Goal: Ask a question

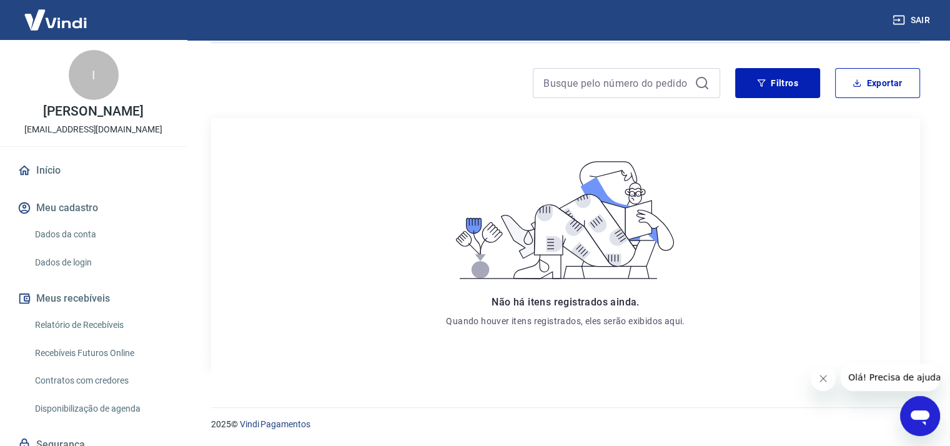
scroll to position [77, 0]
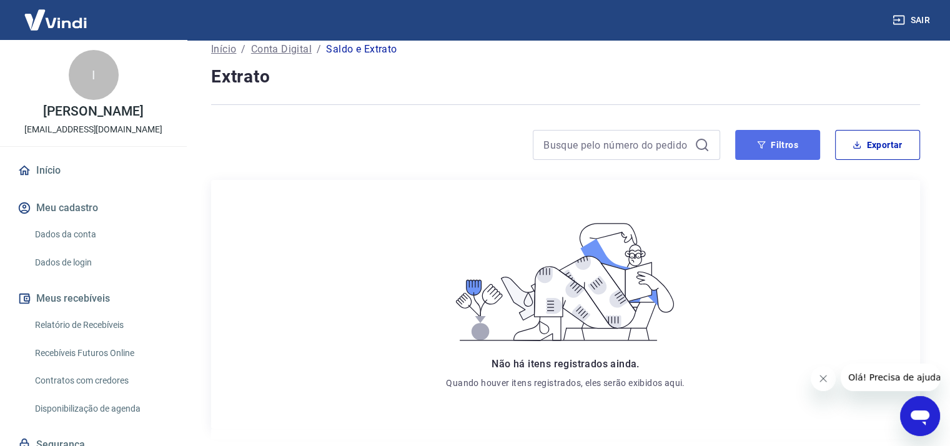
click at [769, 142] on button "Filtros" at bounding box center [777, 145] width 85 height 30
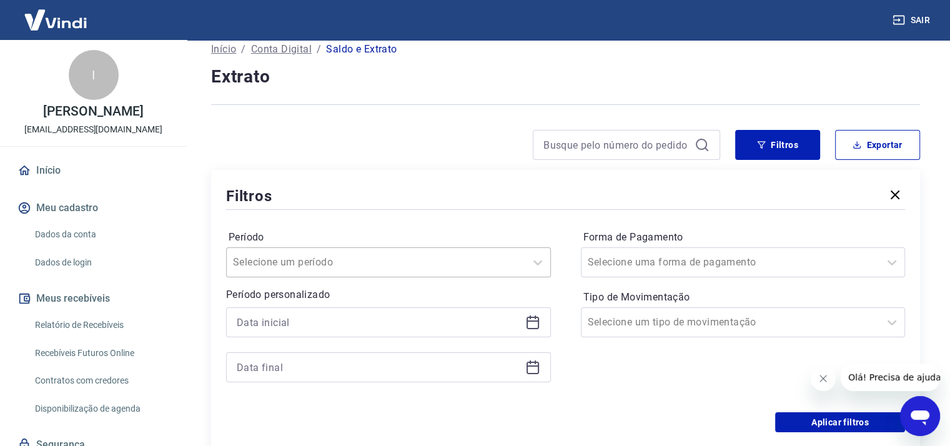
click at [398, 260] on div at bounding box center [376, 261] width 286 height 17
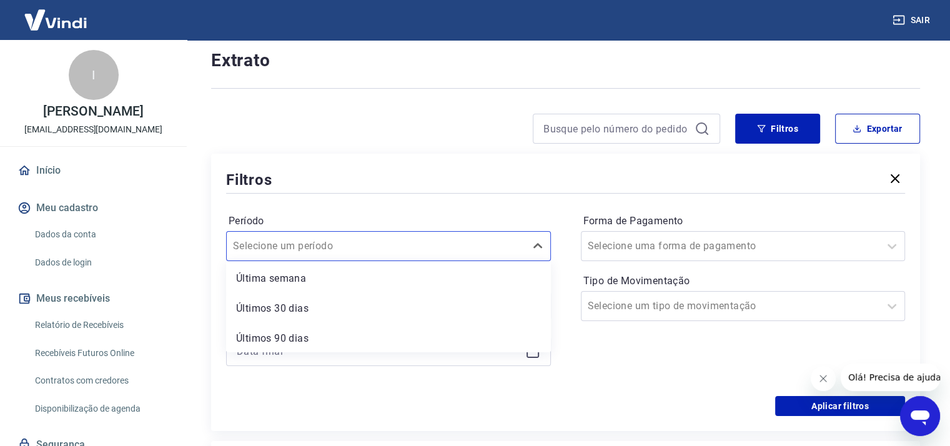
scroll to position [93, 0]
click at [284, 309] on div "Últimos 90 dias" at bounding box center [388, 307] width 325 height 25
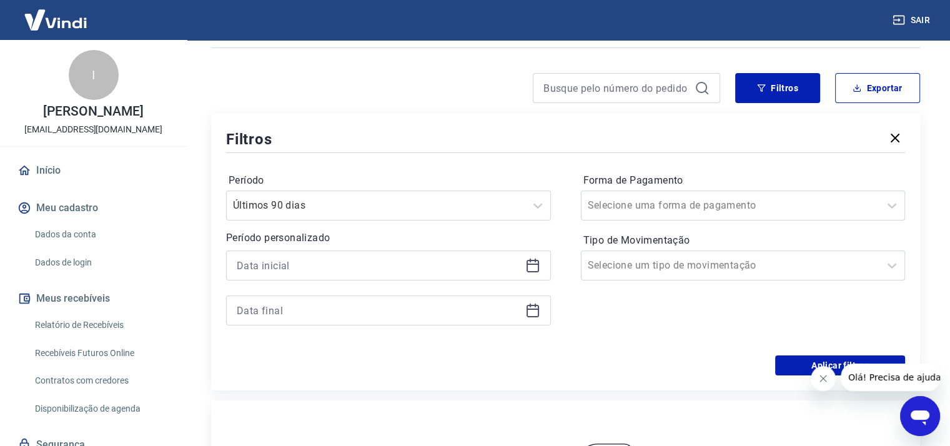
scroll to position [155, 0]
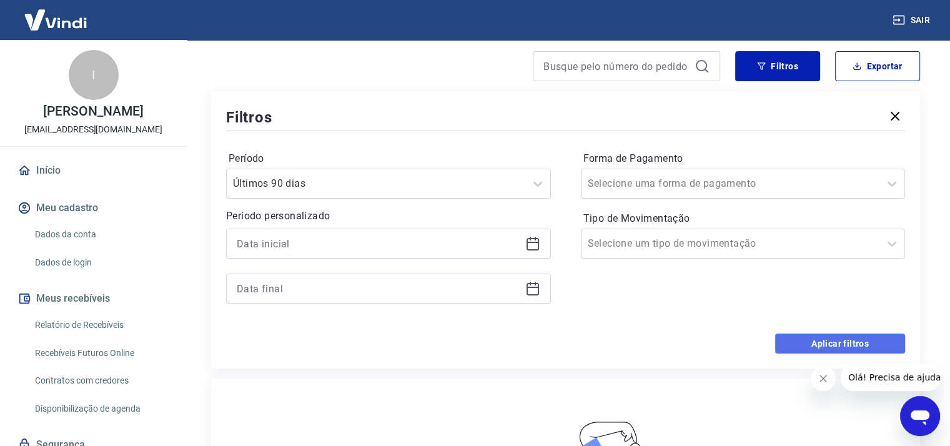
click at [808, 336] on button "Aplicar filtros" at bounding box center [840, 343] width 130 height 20
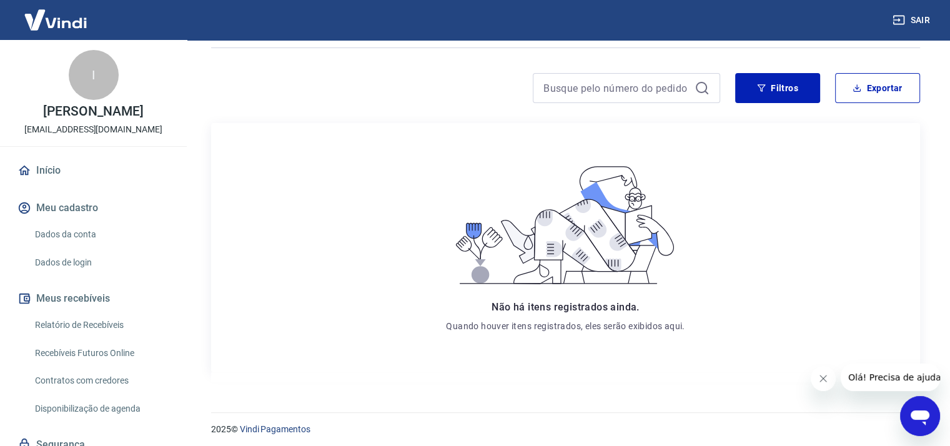
scroll to position [139, 0]
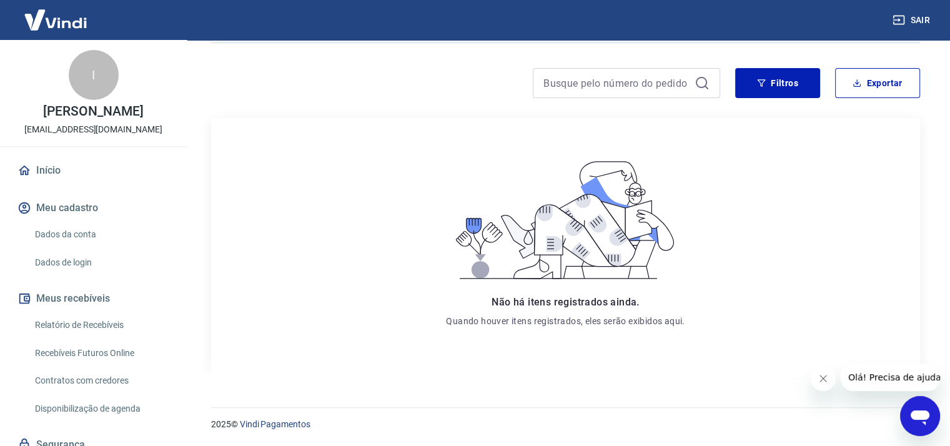
click at [93, 337] on link "Relatório de Recebíveis" at bounding box center [101, 325] width 142 height 26
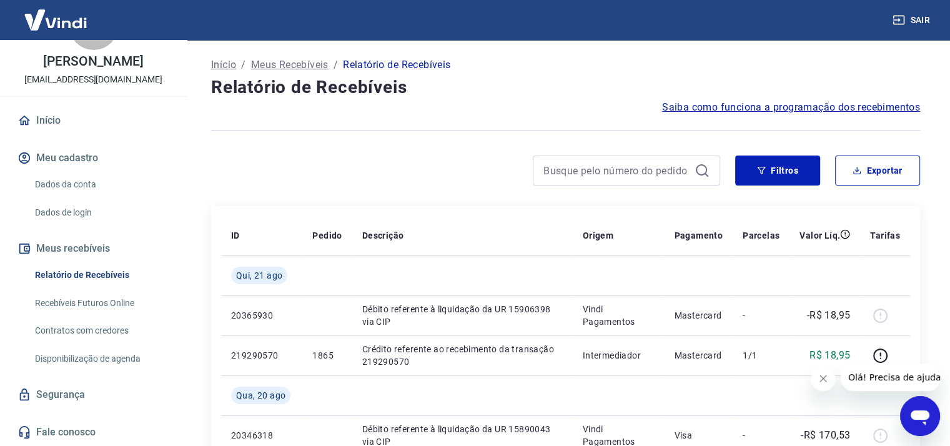
scroll to position [63, 0]
click at [82, 249] on button "Meus recebíveis" at bounding box center [93, 248] width 157 height 27
click at [77, 355] on link "Disponibilização de agenda" at bounding box center [101, 359] width 142 height 26
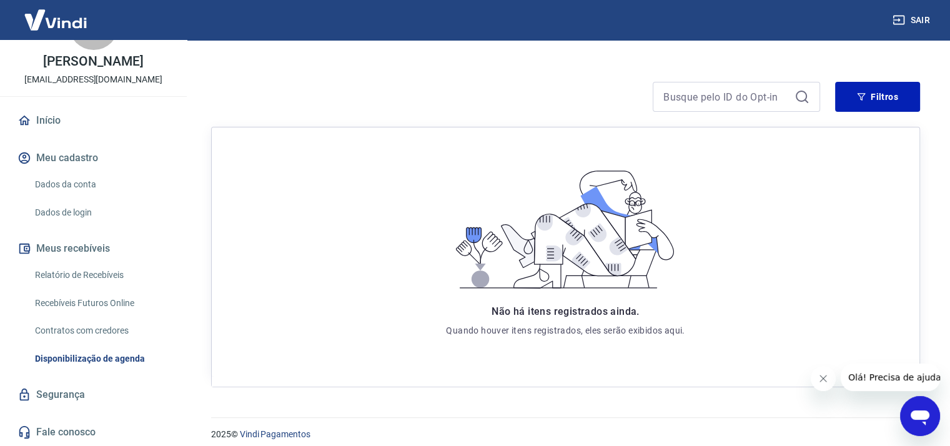
scroll to position [157, 0]
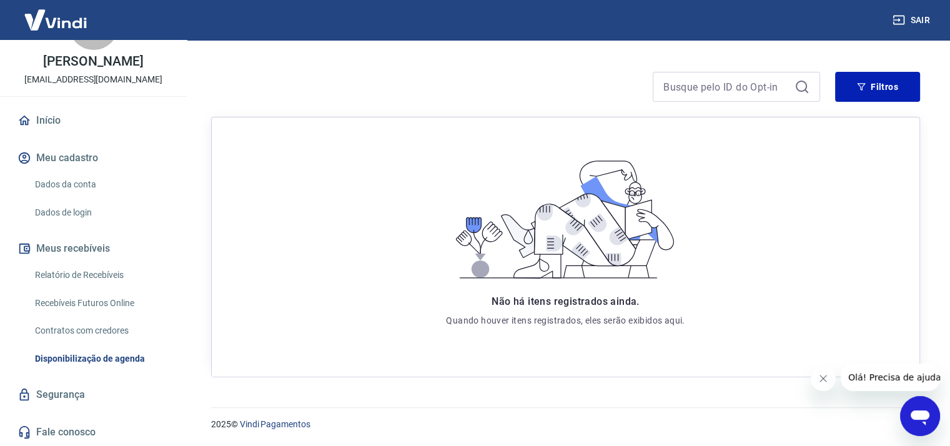
click at [77, 393] on link "Segurança" at bounding box center [93, 394] width 157 height 27
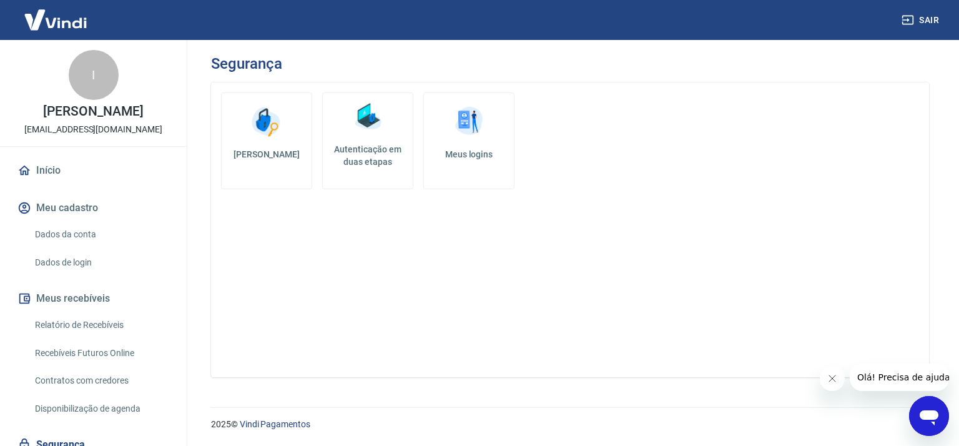
click at [68, 311] on button "Meus recebíveis" at bounding box center [93, 298] width 157 height 27
click at [70, 219] on button "Meu cadastro" at bounding box center [93, 207] width 157 height 27
click at [70, 243] on link "Dados da conta" at bounding box center [101, 235] width 142 height 26
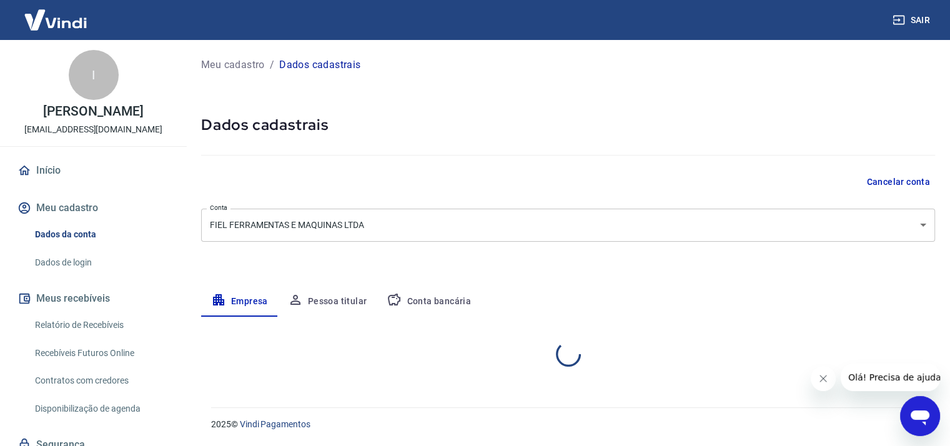
select select "SE"
select select "business"
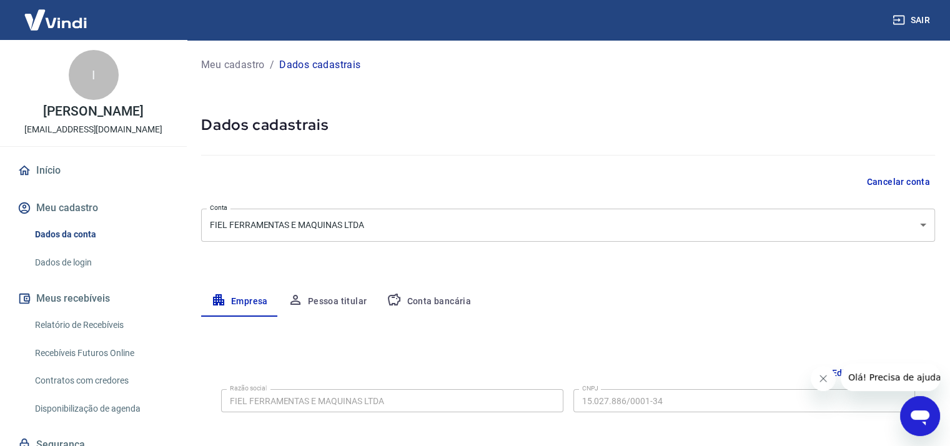
click at [436, 297] on button "Conta bancária" at bounding box center [428, 302] width 104 height 30
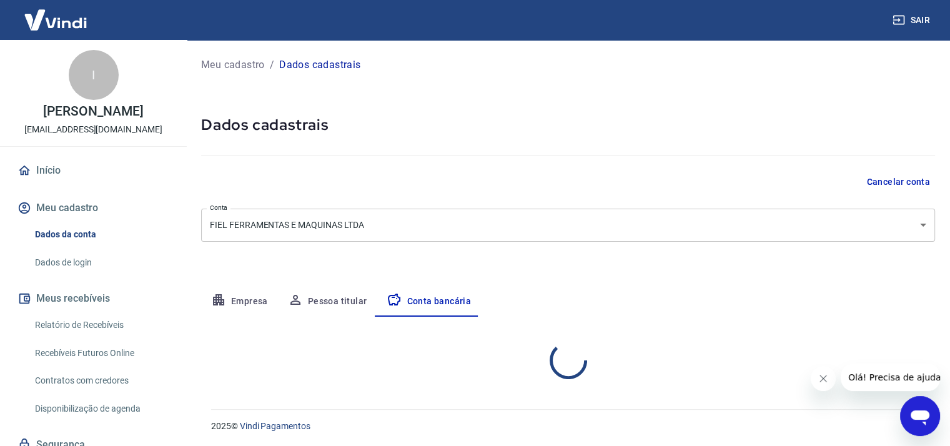
select select "1"
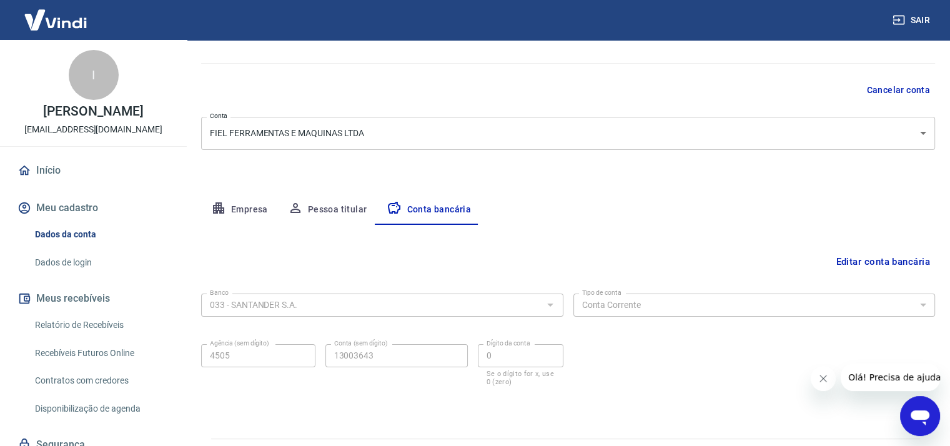
scroll to position [122, 0]
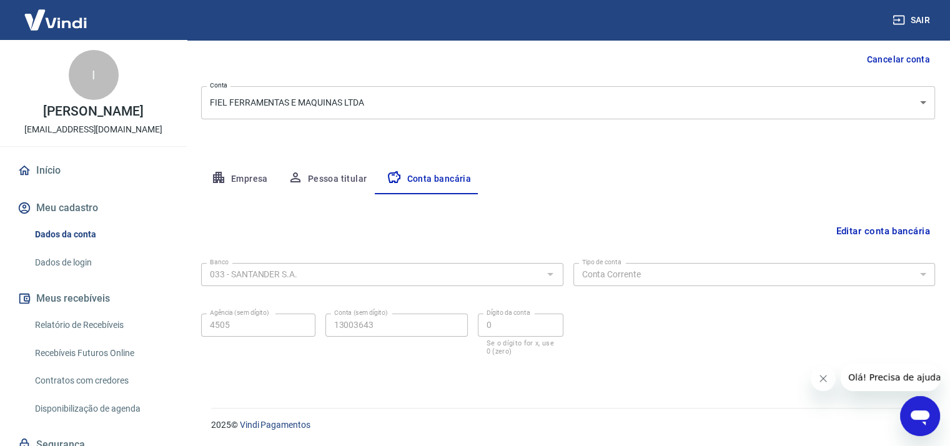
click at [68, 275] on link "Dados de login" at bounding box center [101, 263] width 142 height 26
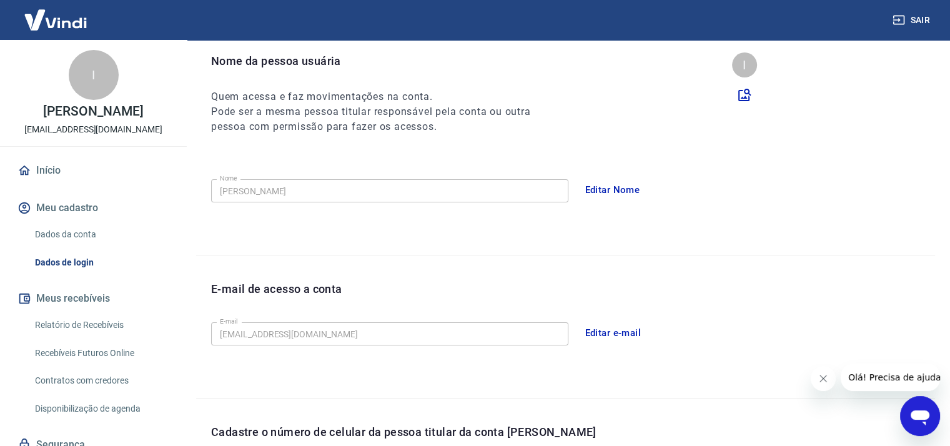
scroll to position [310, 0]
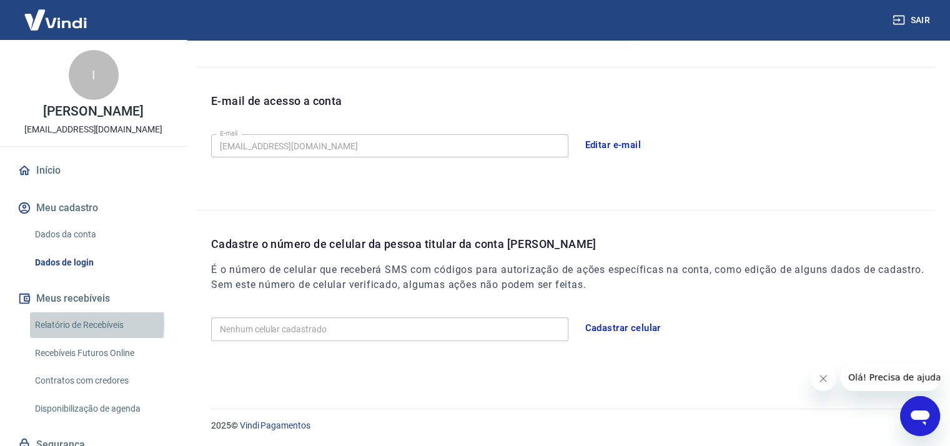
click at [62, 337] on link "Relatório de Recebíveis" at bounding box center [101, 325] width 142 height 26
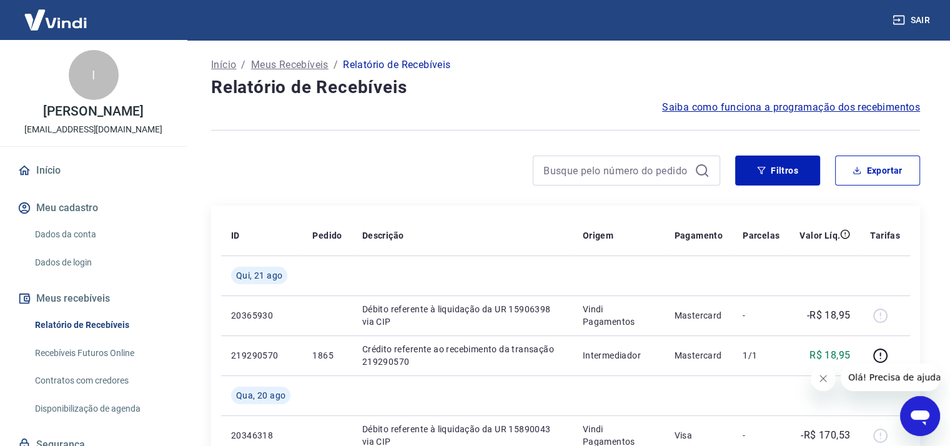
click at [678, 105] on span "Saiba como funciona a programação dos recebimentos" at bounding box center [791, 107] width 258 height 15
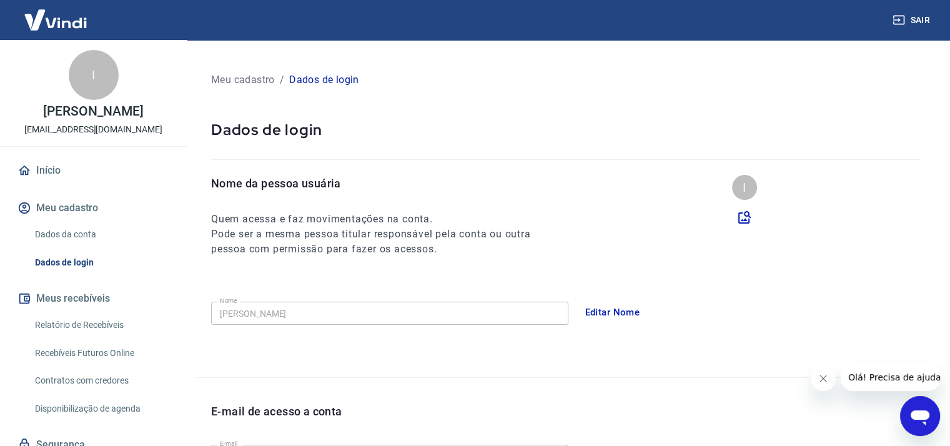
scroll to position [310, 0]
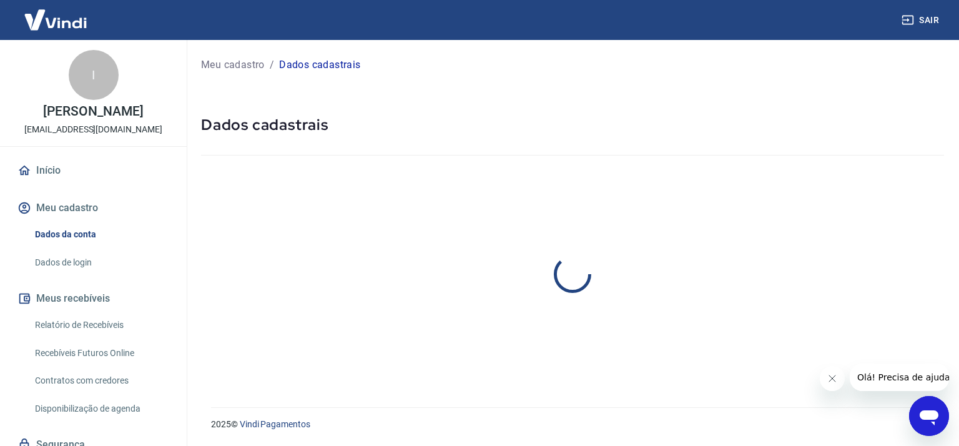
select select "SE"
select select "business"
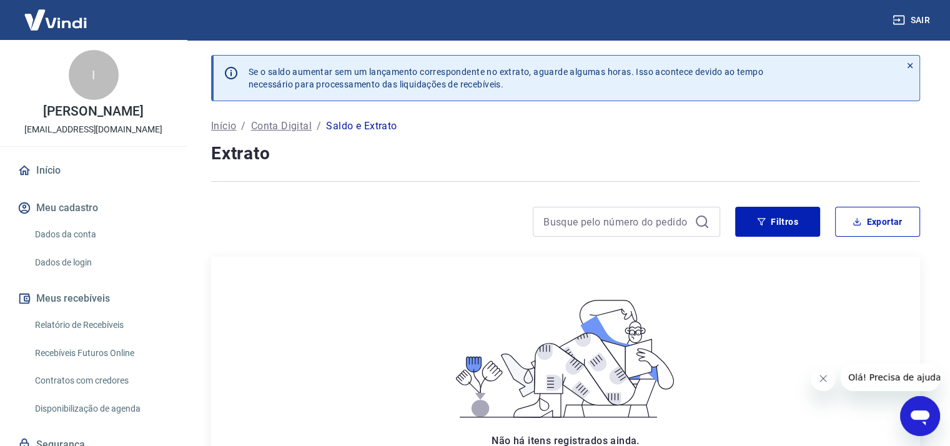
scroll to position [63, 0]
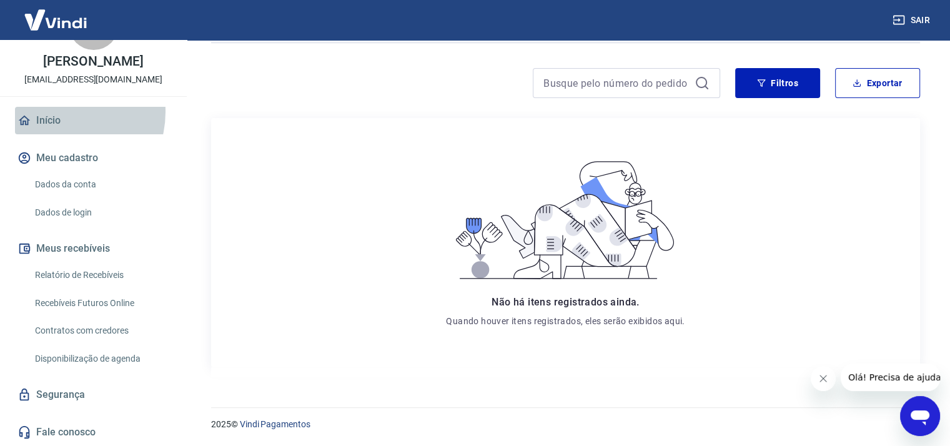
click at [60, 112] on link "Início" at bounding box center [93, 120] width 157 height 27
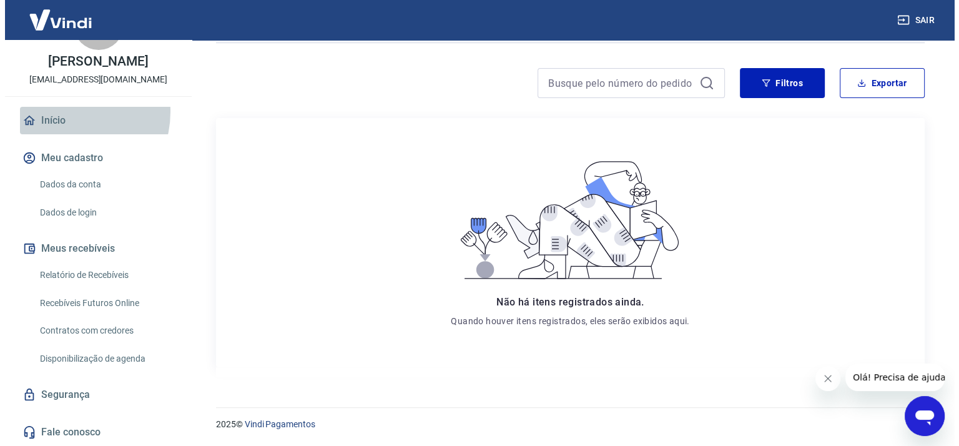
scroll to position [669, 0]
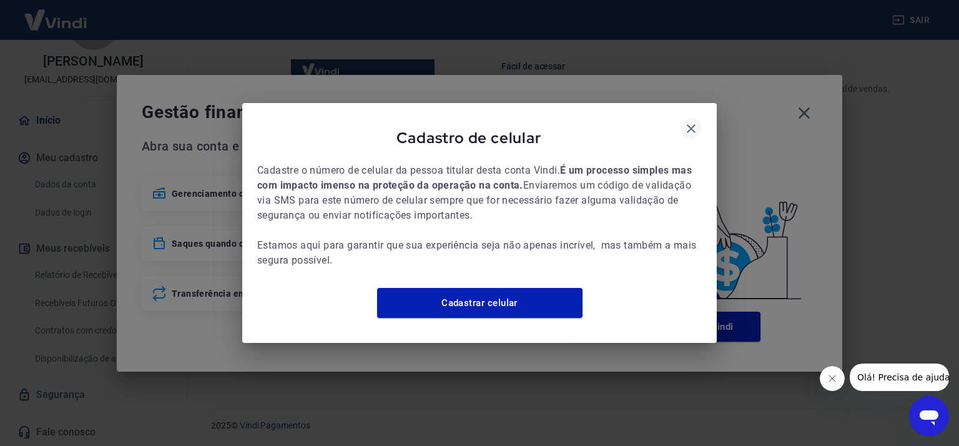
click at [691, 124] on icon "button" at bounding box center [691, 128] width 9 height 9
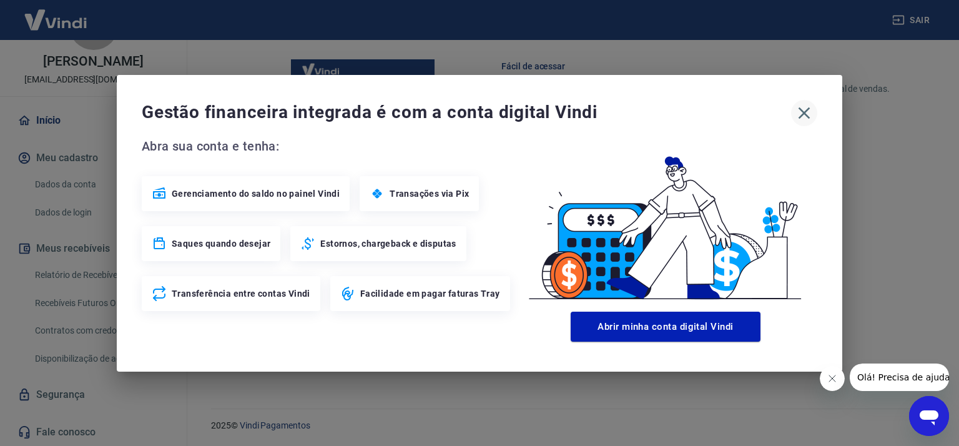
click at [802, 114] on icon "button" at bounding box center [804, 113] width 20 height 20
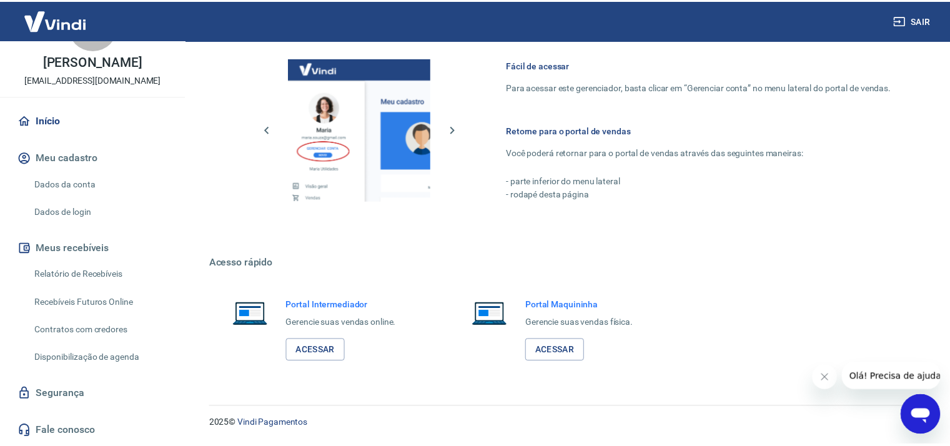
scroll to position [657, 0]
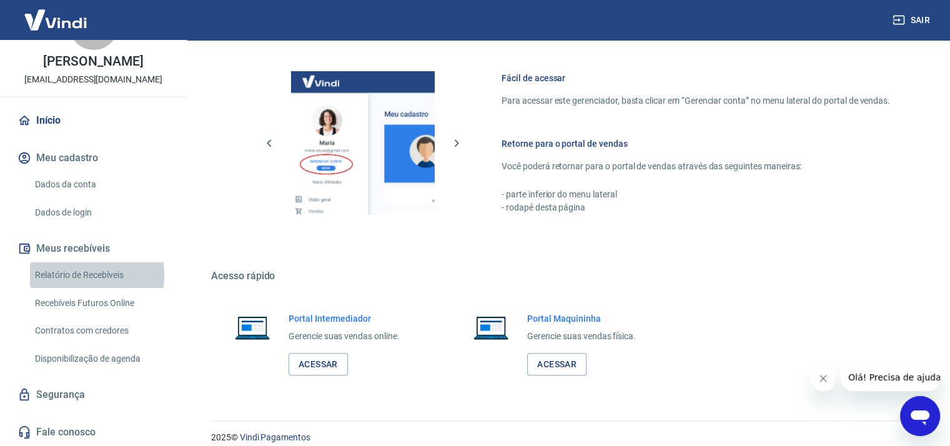
click at [71, 274] on link "Relatório de Recebíveis" at bounding box center [101, 275] width 142 height 26
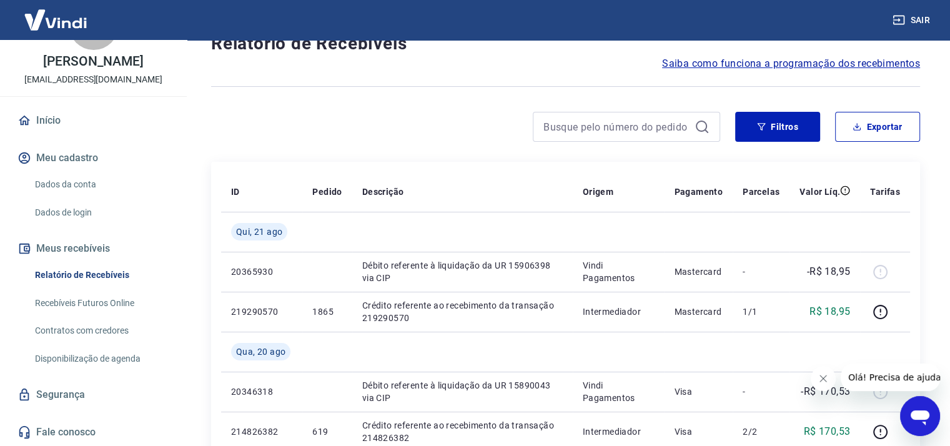
scroll to position [125, 0]
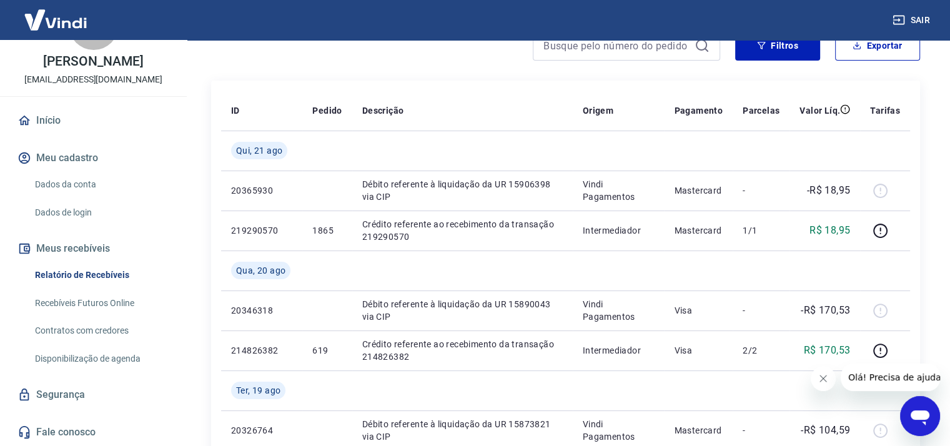
click at [917, 414] on icon "Abrir janela de mensagens" at bounding box center [919, 417] width 19 height 15
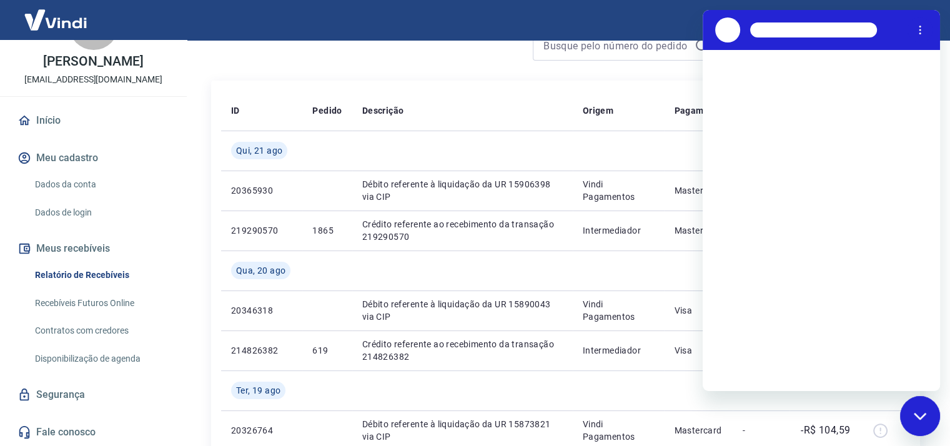
scroll to position [0, 0]
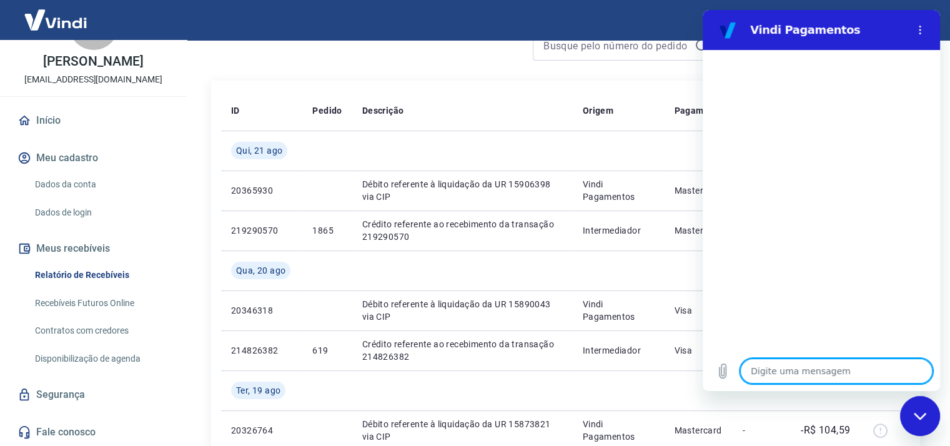
click at [800, 369] on textarea at bounding box center [836, 370] width 192 height 25
type textarea "C"
type textarea "x"
type textarea "Co"
type textarea "x"
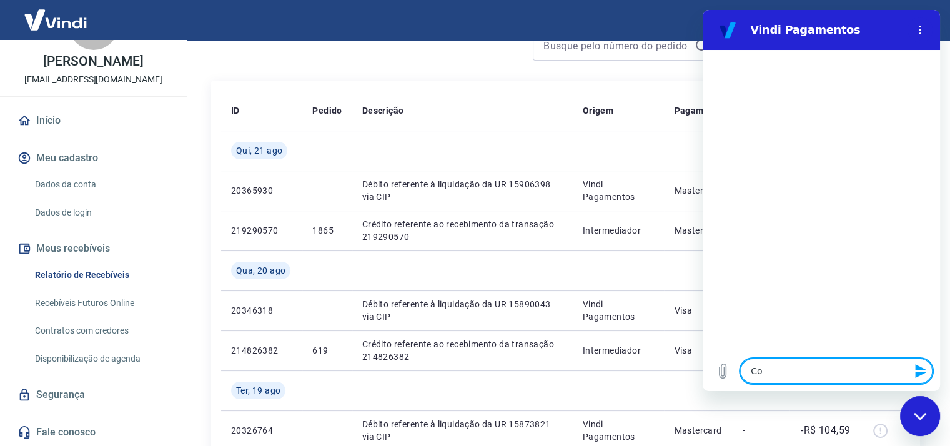
type textarea "Com"
type textarea "x"
type textarea "Como"
type textarea "x"
type textarea "Como"
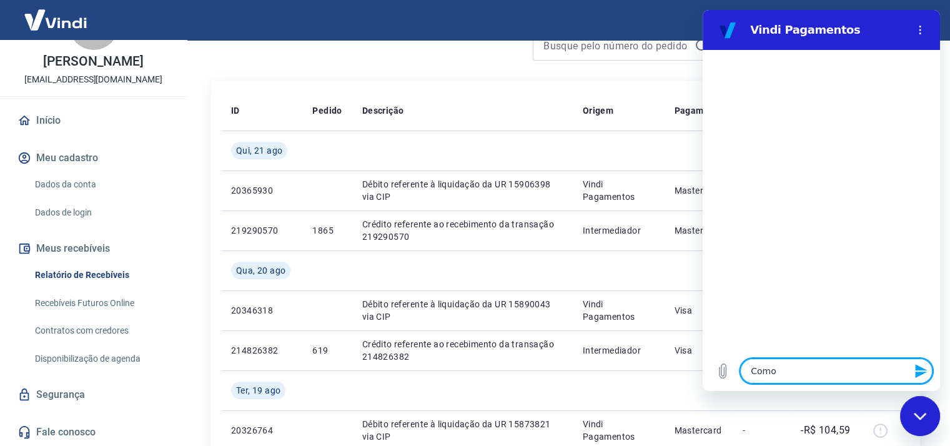
type textarea "x"
type textarea "Como f"
type textarea "x"
type textarea "Como fa"
type textarea "x"
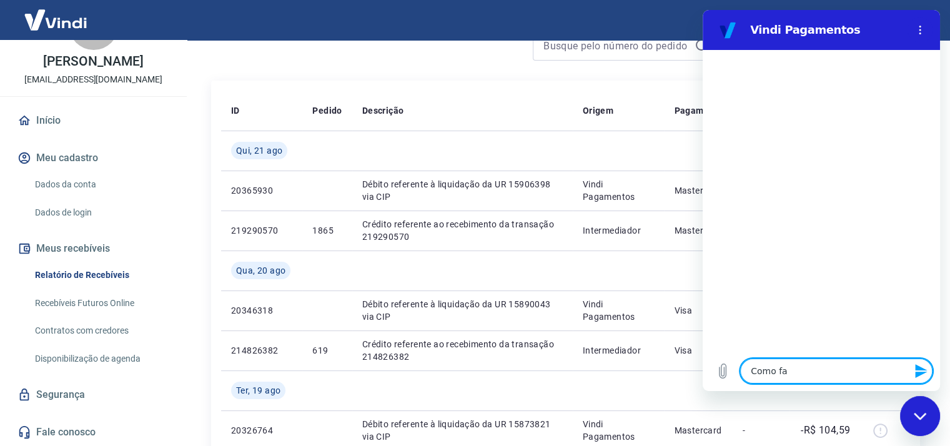
type textarea "Como faç"
type textarea "x"
type textarea "Como faço"
type textarea "x"
type textarea "Como faço"
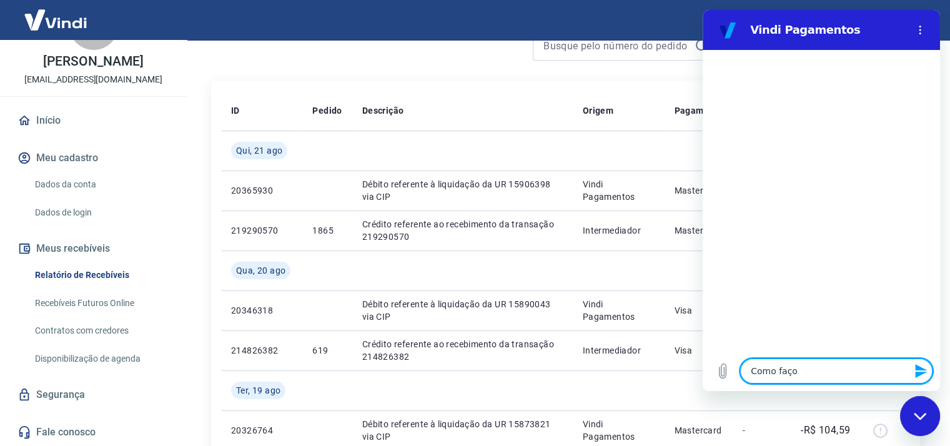
type textarea "x"
type textarea "Como faço p"
type textarea "x"
type textarea "Como faço pa"
type textarea "x"
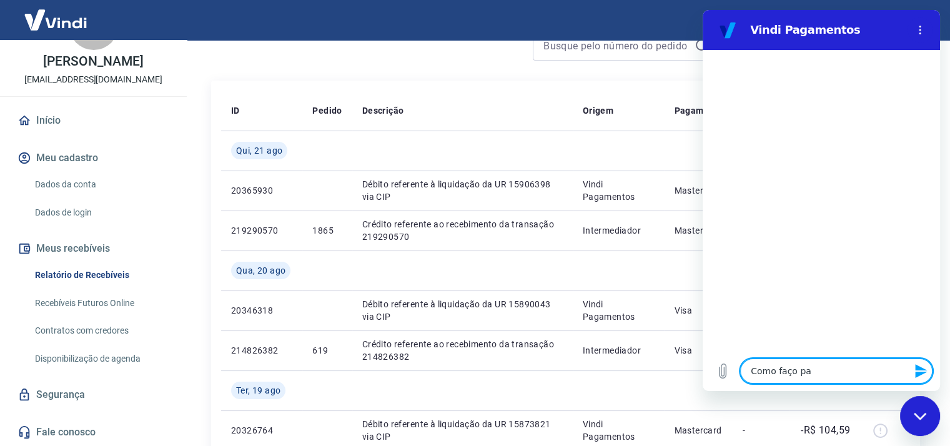
type textarea "Como faço par"
type textarea "x"
type textarea "Como faço para"
type textarea "x"
type textarea "Como faço para"
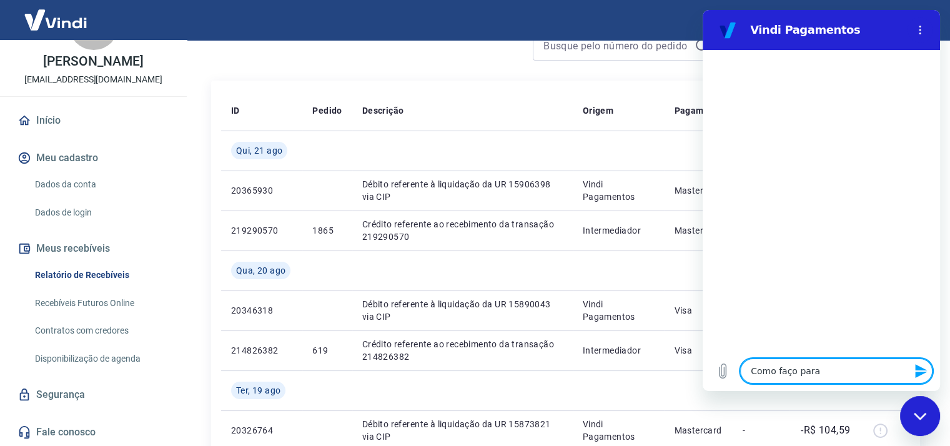
type textarea "x"
type textarea "Como faço para p"
type textarea "x"
type textarea "Como faço para pa"
type textarea "x"
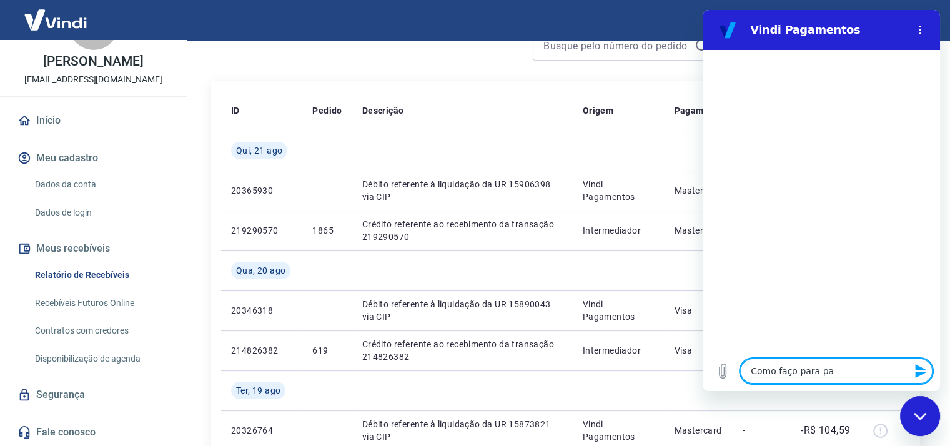
type textarea "Como faço para pau"
type textarea "x"
type textarea "Como faço para paus"
type textarea "x"
type textarea "Como faço para pausa"
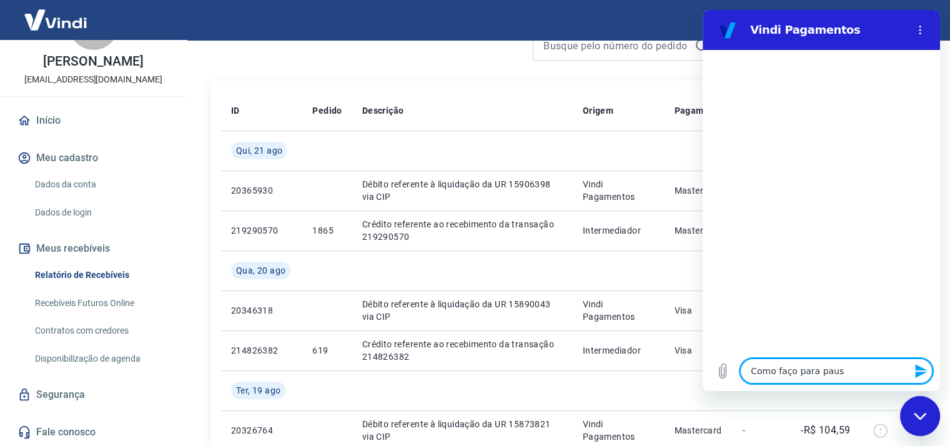
type textarea "x"
type textarea "Como faço para pausar"
type textarea "x"
type textarea "Como faço para pausar"
type textarea "x"
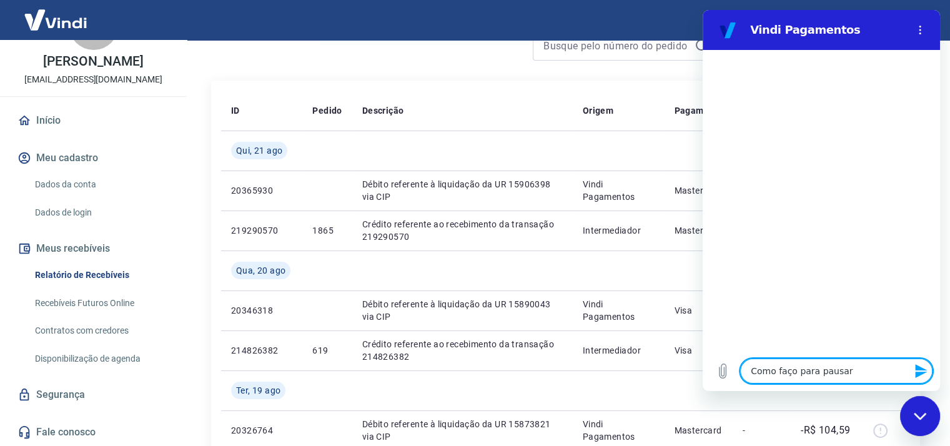
type textarea "Como faço para pausar a"
type textarea "x"
type textarea "Como faço para pausar as"
type textarea "x"
type textarea "Como faço para pausar as"
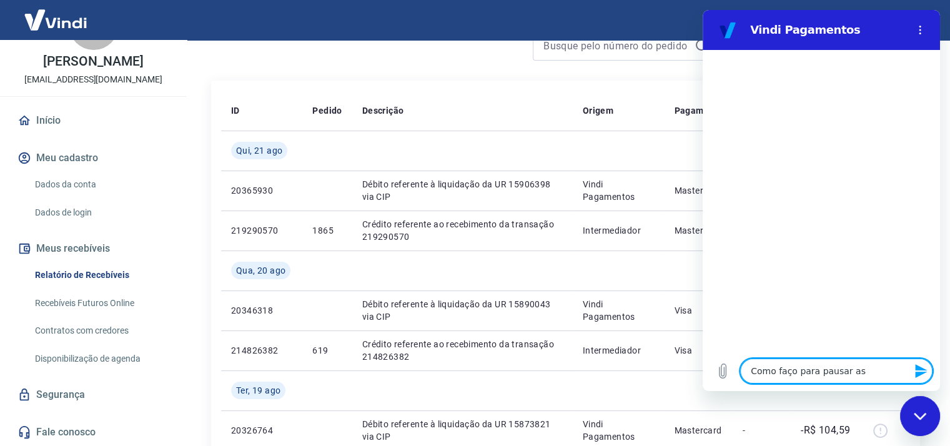
type textarea "x"
type textarea "Como faço para pausar as t"
type textarea "x"
type textarea "Como faço para pausar as tr"
type textarea "x"
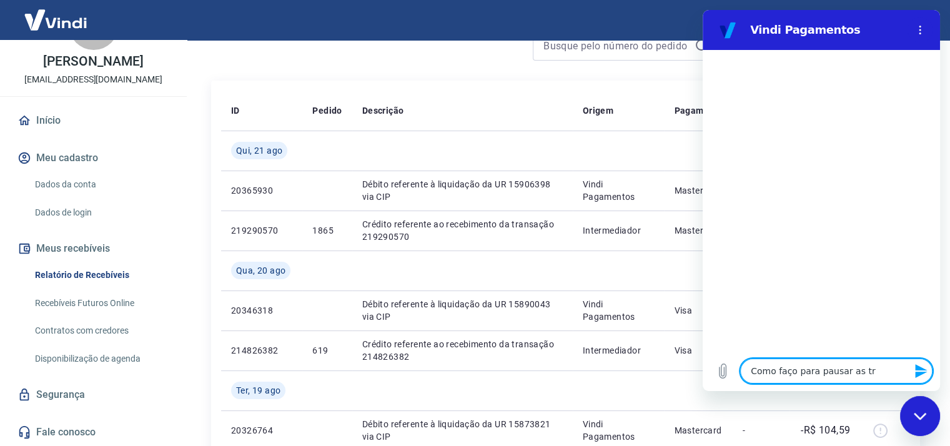
type textarea "Como faço para pausar as tra"
type textarea "x"
type textarea "Como faço para pausar as tran"
type textarea "x"
type textarea "Como faço para pausar as trans"
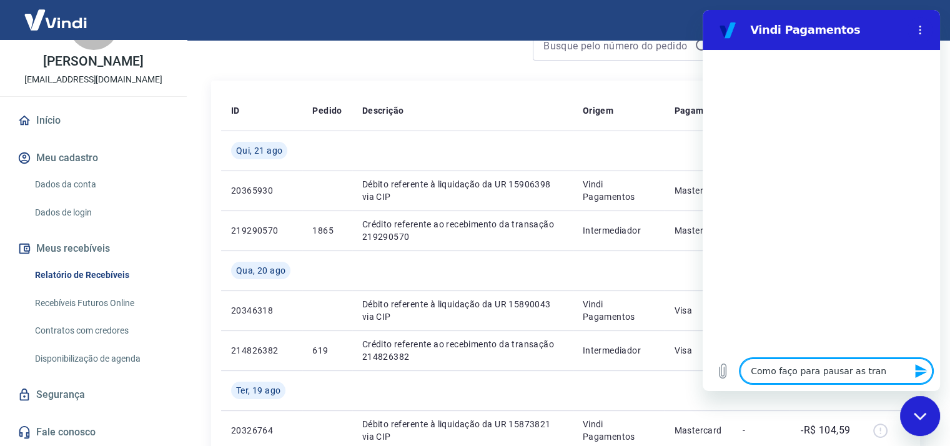
type textarea "x"
type textarea "Como faço para pausar as transf"
type textarea "x"
type textarea "Como faço para pausar as transfe"
type textarea "x"
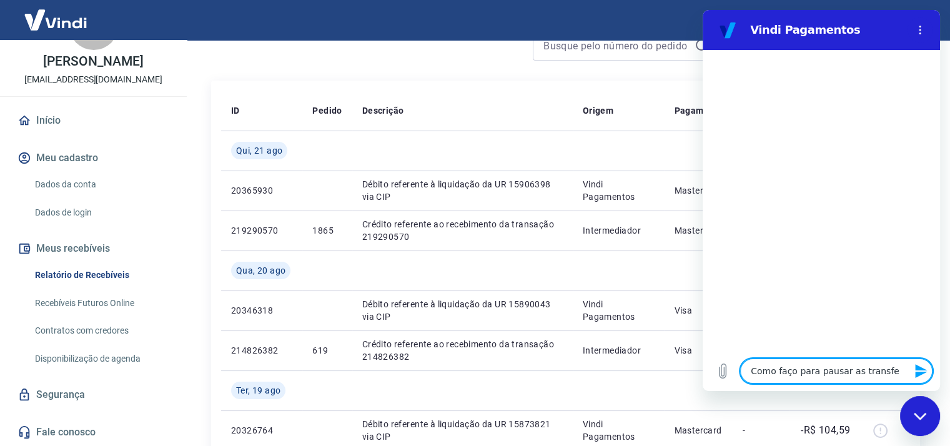
type textarea "Como faço para pausar as transfer"
type textarea "x"
type textarea "Como faço para pausar as transfere"
type textarea "x"
type textarea "Como faço para pausar as transferen"
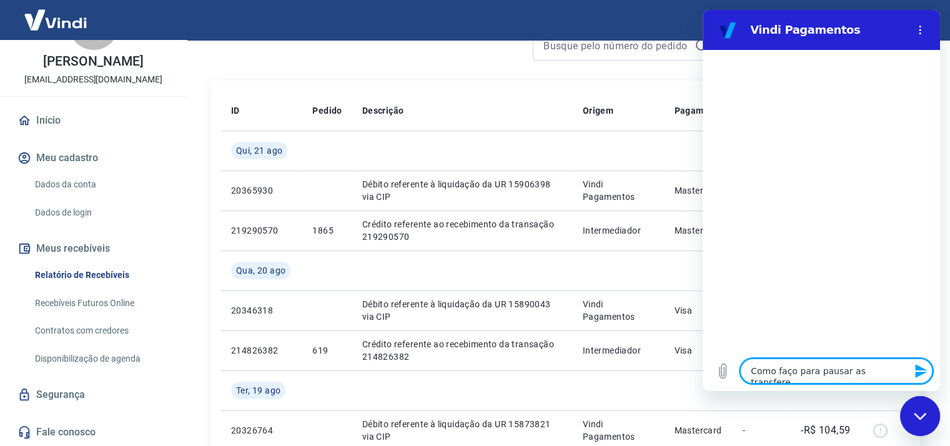
type textarea "x"
type textarea "Como faço para pausar as transferenc"
type textarea "x"
type textarea "Como faço para pausar as transferenci"
type textarea "x"
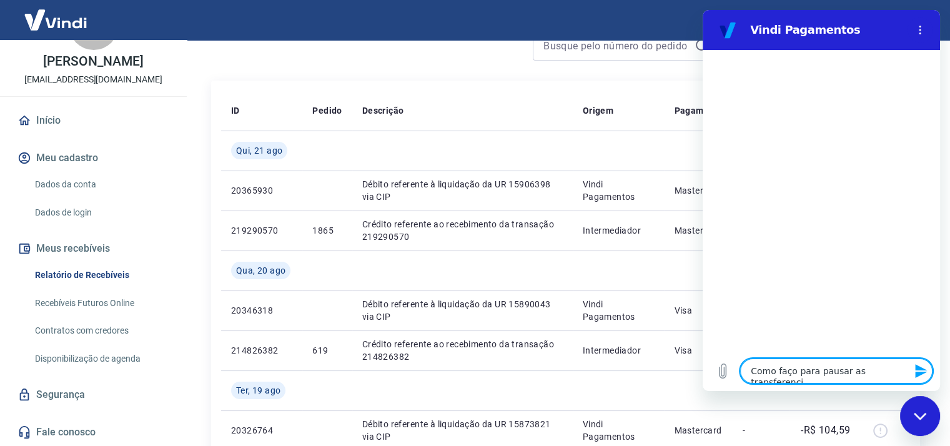
type textarea "Como faço para pausar as transferencia"
type textarea "x"
type textarea "Como faço para pausar as transferencias"
type textarea "x"
type textarea "Como faço para pausar as transferencias"
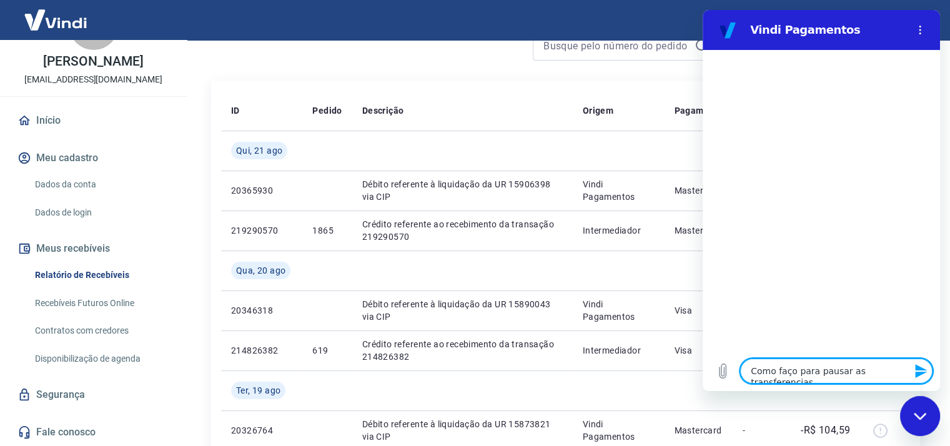
type textarea "x"
type textarea "Como faço para pausar as transferencias a"
type textarea "x"
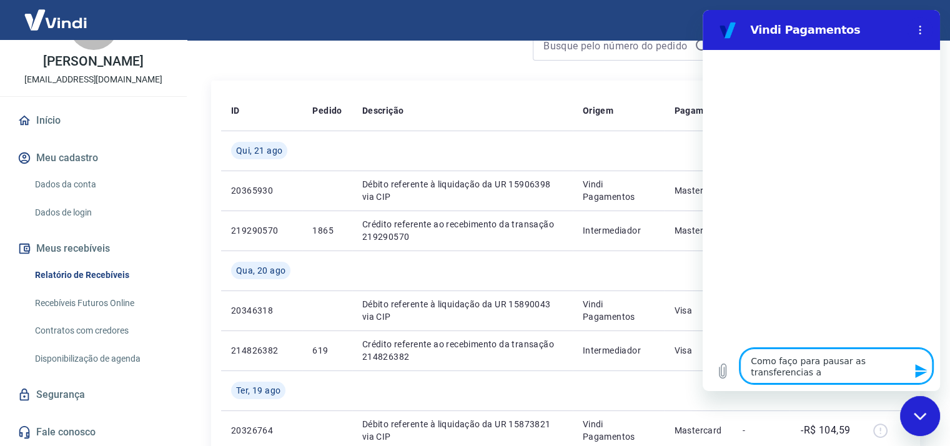
type textarea "Como faço para pausar as transferencias au"
type textarea "x"
type textarea "Como faço para pausar as transferencias aut"
type textarea "x"
type textarea "Como faço para pausar as transferencias auto"
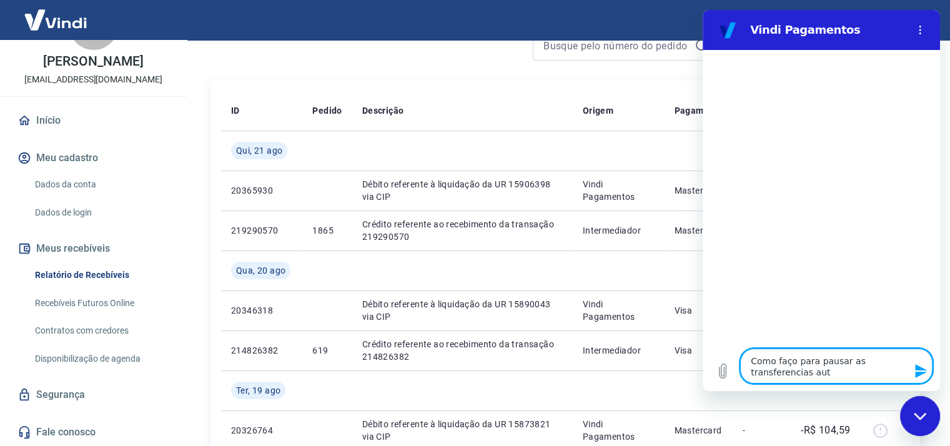
type textarea "x"
type textarea "Como faço para pausar as transferencias autom"
type textarea "x"
type textarea "Como faço para pausar as transferencias automa"
type textarea "x"
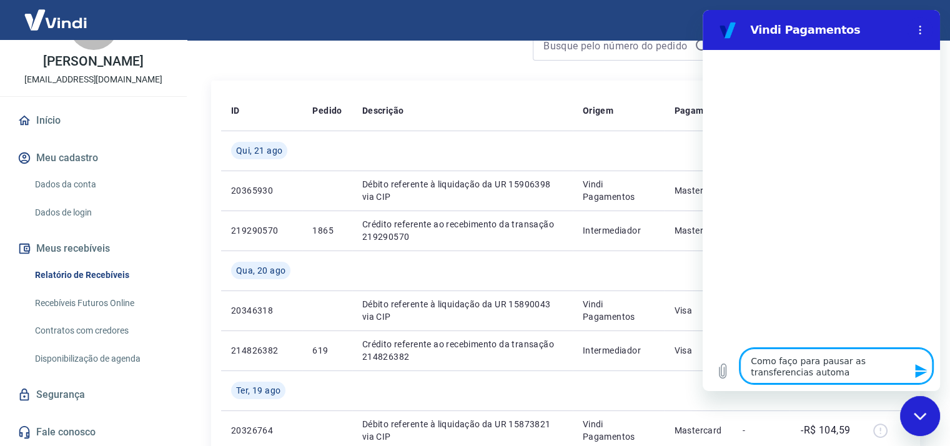
type textarea "Como faço para pausar as transferencias automar"
type textarea "x"
type textarea "Como faço para pausar as transferencias automari"
type textarea "x"
type textarea "Como faço para pausar as transferencias automar"
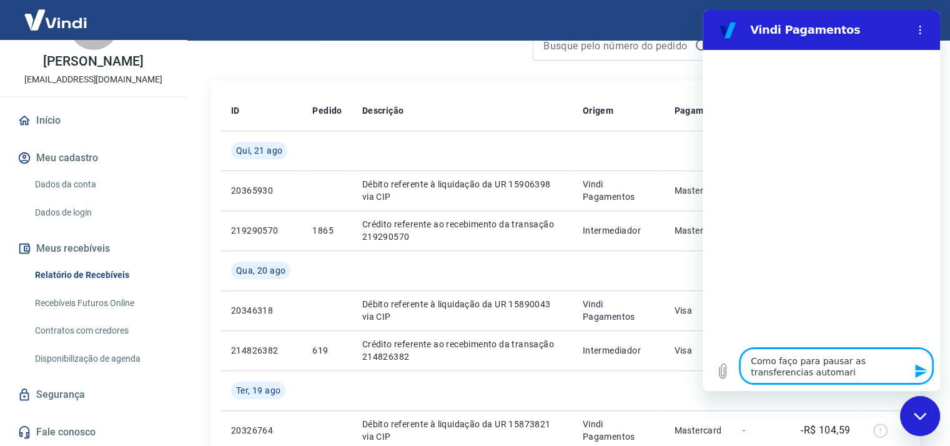
type textarea "x"
type textarea "Como faço para pausar as transferencias automa"
type textarea "x"
type textarea "Como faço para pausar as transferencias automat"
type textarea "x"
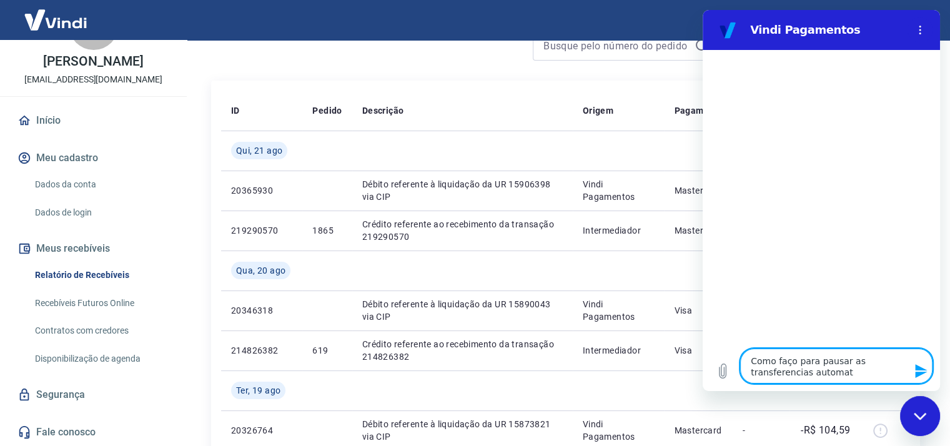
type textarea "Como faço para pausar as transferencias automati"
type textarea "x"
type textarea "Como faço para pausar as transferencias automatic"
type textarea "x"
type textarea "Como faço para pausar as transferencias automatica"
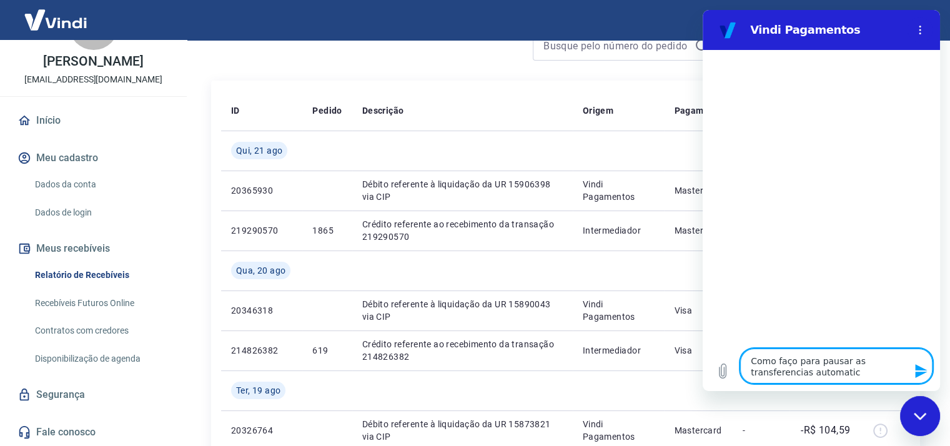
type textarea "x"
type textarea "Como faço para pausar as transferencias automaticas"
type textarea "x"
type textarea "Como faço para pausar as transferencias automaticas"
type textarea "x"
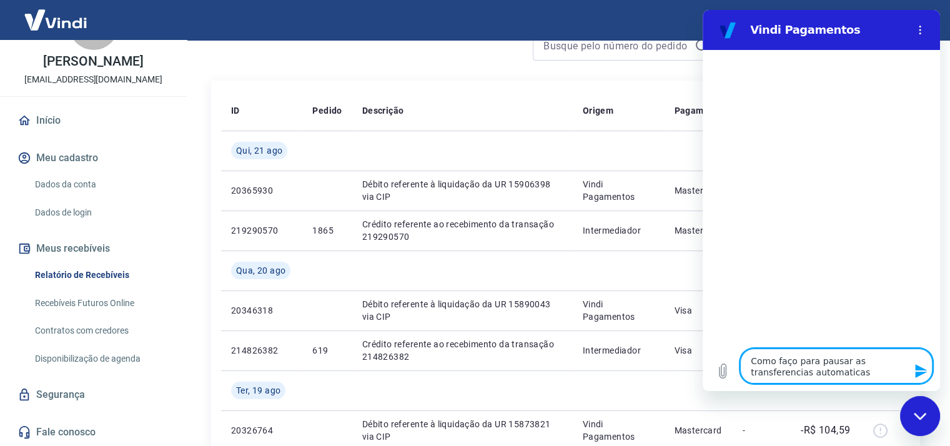
type textarea "Como faço para pausar as transferencias automaticas d"
type textarea "x"
type textarea "Como faço para pausar as transferencias automaticas da"
type textarea "x"
type textarea "Como faço para pausar as transferencias automaticas das"
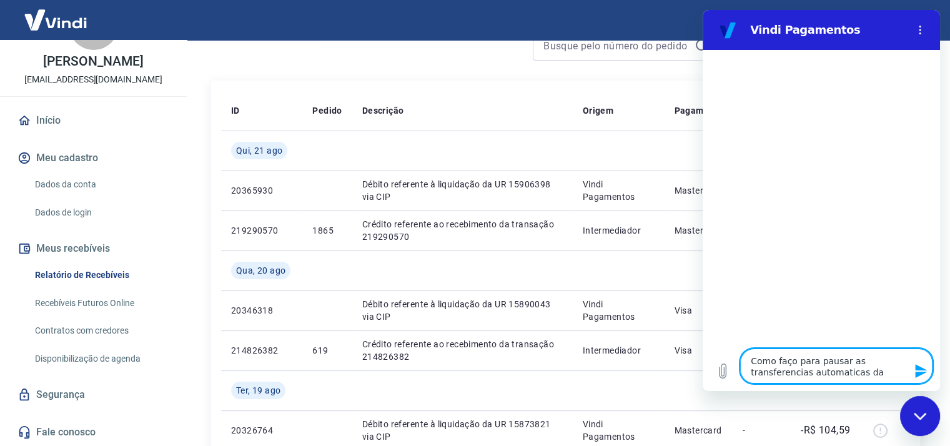
type textarea "x"
type textarea "Como faço para pausar as transferencias automaticas das"
type textarea "x"
type textarea "Como faço para pausar as transferencias automaticas das m"
type textarea "x"
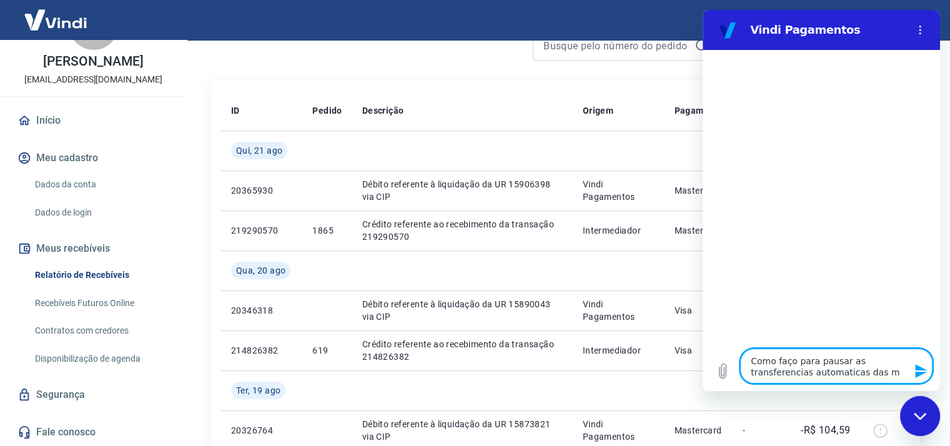
type textarea "Como faço para pausar as transferencias automaticas das mi"
type textarea "x"
type textarea "Como faço para pausar as transferencias automaticas das min"
type textarea "x"
type textarea "Como faço para pausar as transferencias automaticas das minh"
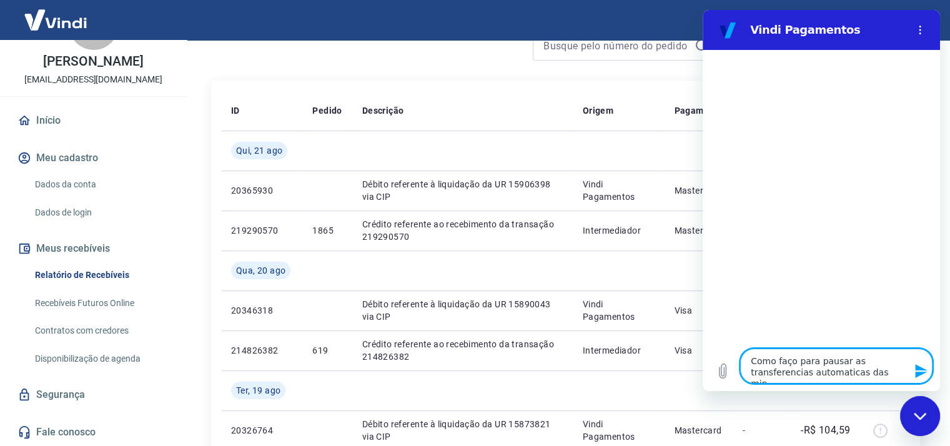
type textarea "x"
type textarea "Como faço para pausar as transferencias automaticas das minha"
type textarea "x"
type textarea "Como faço para pausar as transferencias automaticas das minhas"
type textarea "x"
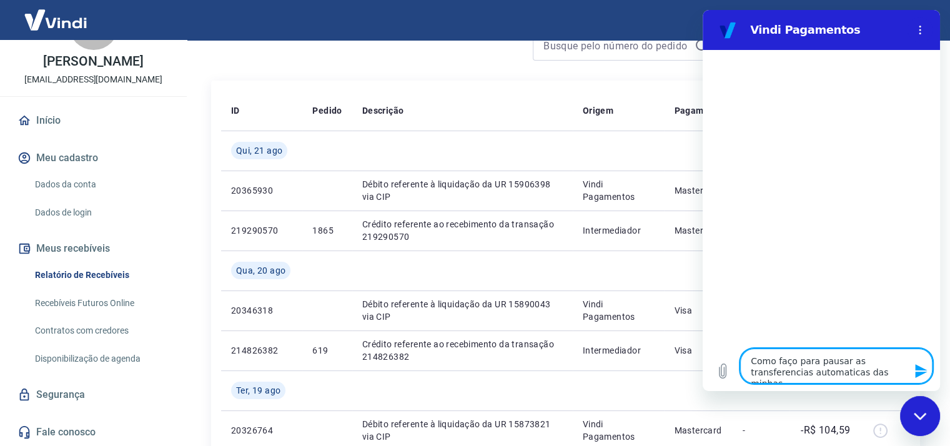
type textarea "Como faço para pausar as transferencias automaticas das minhas"
type textarea "x"
type textarea "Como faço para pausar as transferencias automaticas das minhas v"
type textarea "x"
type textarea "Como faço para pausar as transferencias automaticas das minhas ve"
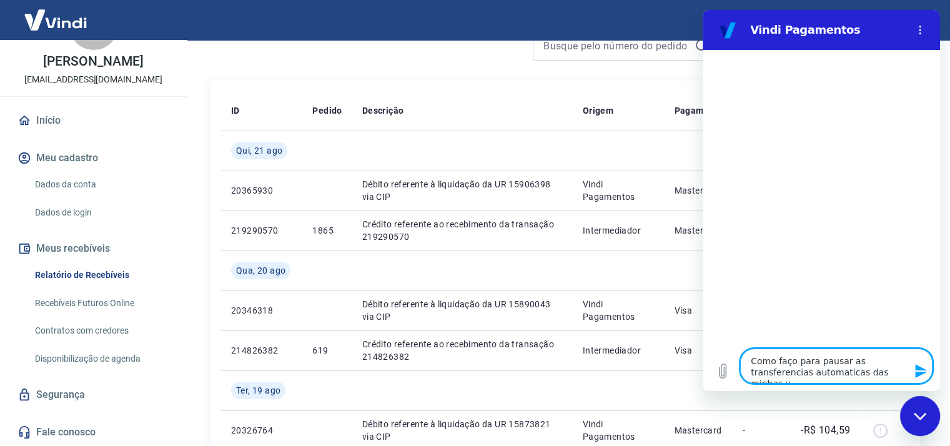
type textarea "x"
type textarea "Como faço para pausar as transferencias automaticas das minhas ven"
type textarea "x"
type textarea "Como faço para pausar as transferencias automaticas das minhas vend"
type textarea "x"
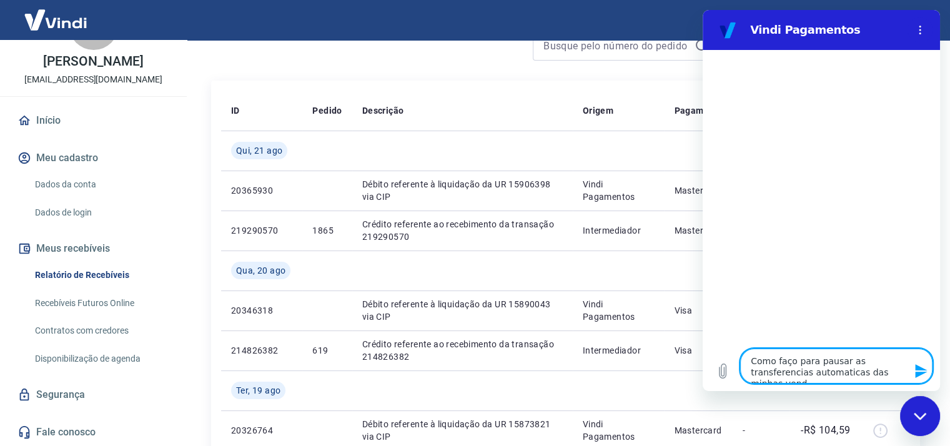
type textarea "Como faço para pausar as transferencias automaticas das minhas venda"
type textarea "x"
type textarea "Como faço para pausar as transferencias automaticas das minhas vendas"
type textarea "x"
type textarea "Como faço para pausar as transferencias automaticas das minhas vendas"
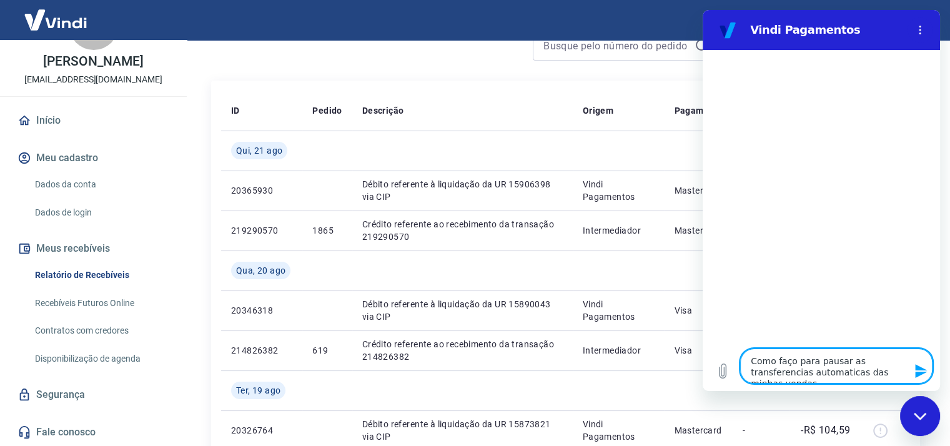
type textarea "x"
type textarea "Como faço para pausar as transferencias automaticas das minhas vendas p"
type textarea "x"
type textarea "Como faço para pausar as transferencias automaticas das minhas vendas pa"
type textarea "x"
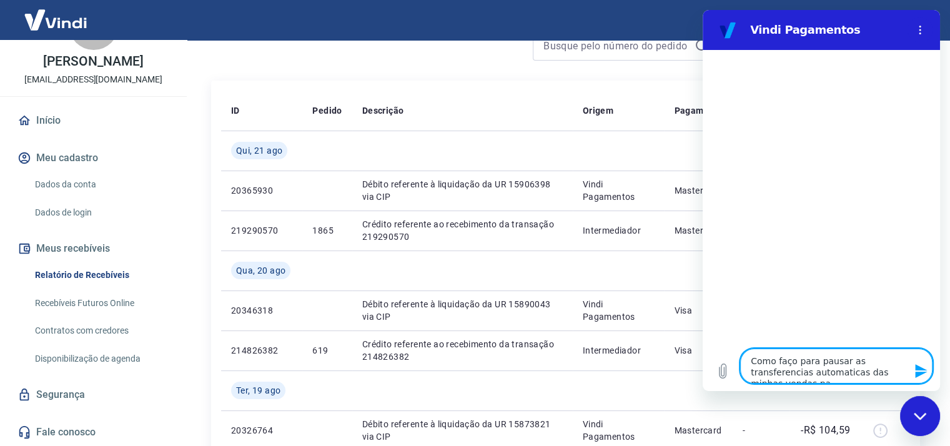
type textarea "Como faço para pausar as transferencias automaticas das minhas vendas par"
type textarea "x"
type textarea "Como faço para pausar as transferencias automaticas das minhas vendas para"
type textarea "x"
type textarea "Como faço para pausar as transferencias automaticas das minhas vendas para"
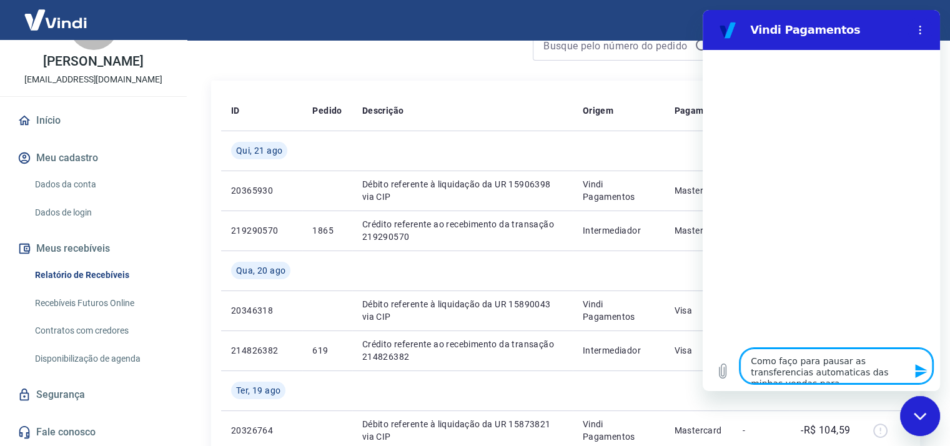
type textarea "x"
type textarea "Como faço para pausar as transferencias automaticas das minhas vendas para m"
type textarea "x"
type textarea "Como faço para pausar as transferencias automaticas das minhas vendas para mi"
type textarea "x"
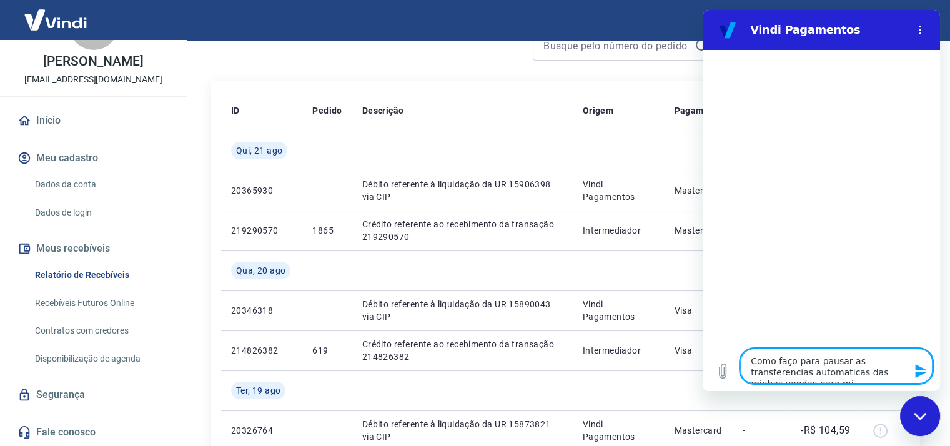
type textarea "Como faço para pausar as transferencias automaticas das minhas vendas para min"
type textarea "x"
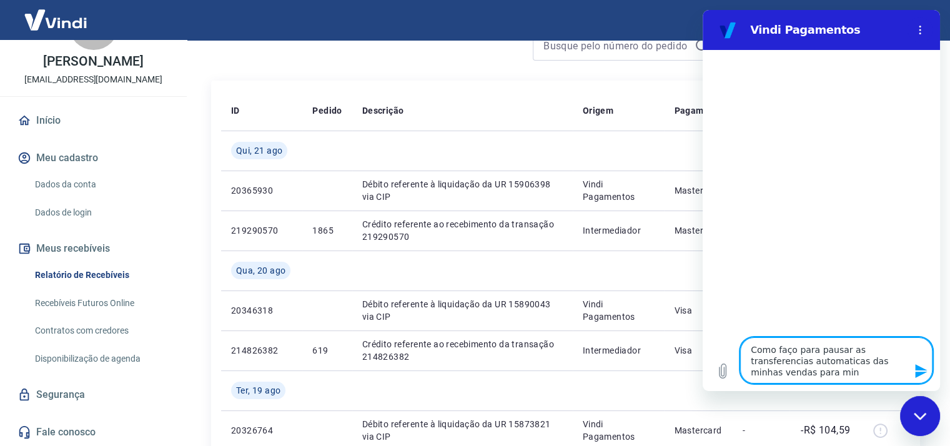
type textarea "Como faço para pausar as transferencias automaticas das minhas vendas para minh"
type textarea "x"
type textarea "Como faço para pausar as transferencias automaticas das minhas vendas para minha"
type textarea "x"
type textarea "Como faço para pausar as transferencias automaticas das minhas vendas para minha"
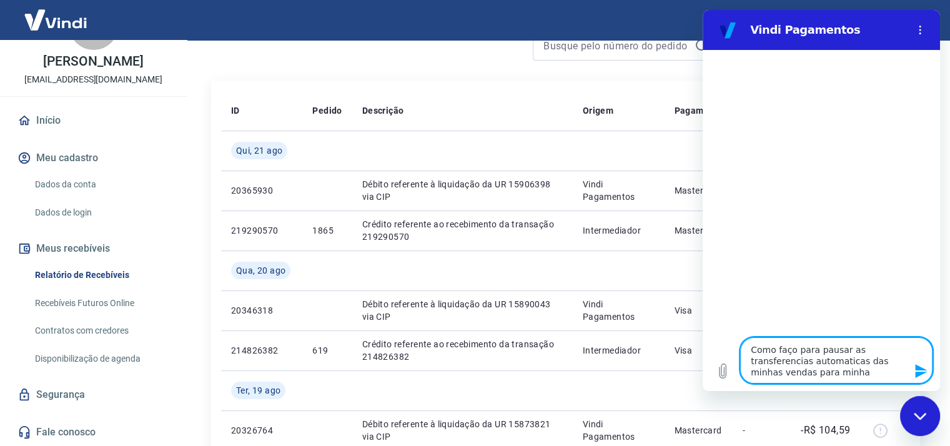
type textarea "x"
type textarea "Como faço para pausar as transferencias automaticas das minhas vendas para minh…"
type textarea "x"
type textarea "Como faço para pausar as transferencias automaticas das minhas vendas para minh…"
type textarea "x"
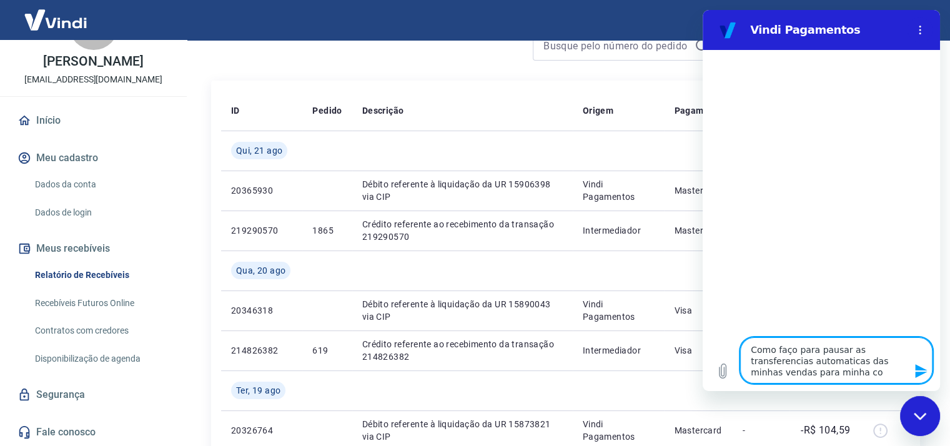
type textarea "Como faço para pausar as transferencias automaticas das minhas vendas para minh…"
type textarea "x"
type textarea "Como faço para pausar as transferencias automaticas das minhas vendas para minh…"
type textarea "x"
type textarea "Como faço para pausar as transferencias automaticas das minhas vendas para minh…"
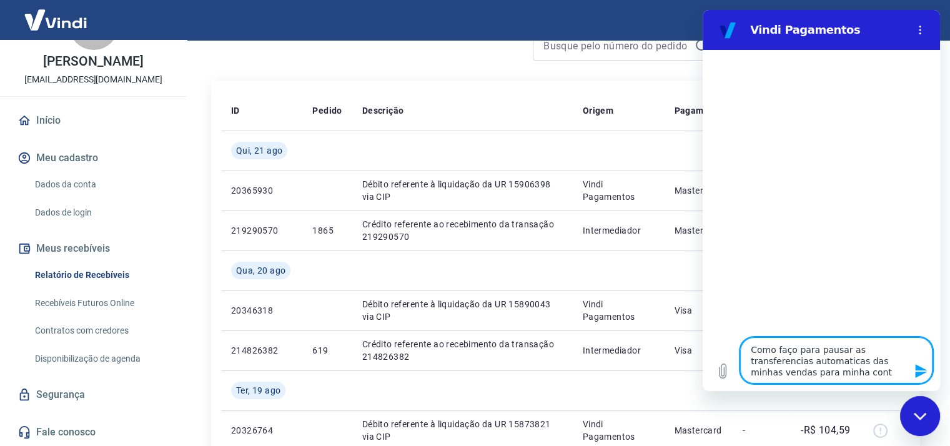
type textarea "x"
type textarea "Como faço para pausar as transferencias automaticas das minhas vendas para minh…"
type textarea "x"
type textarea "Como faço para pausar as transferencias automaticas das minhas vendas para minh…"
type textarea "x"
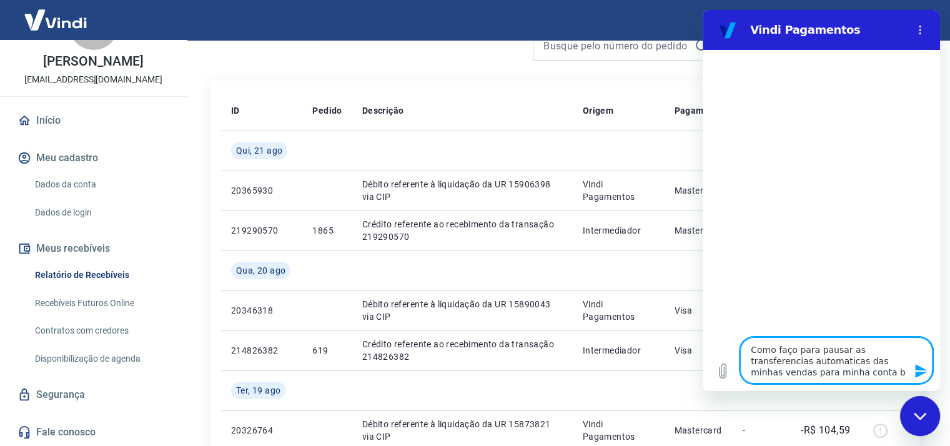
type textarea "Como faço para pausar as transferencias automaticas das minhas vendas para minh…"
type textarea "x"
type textarea "Como faço para pausar as transferencias automaticas das minhas vendas para minh…"
type textarea "x"
type textarea "Como faço para pausar as transferencias automaticas das minhas vendas para minh…"
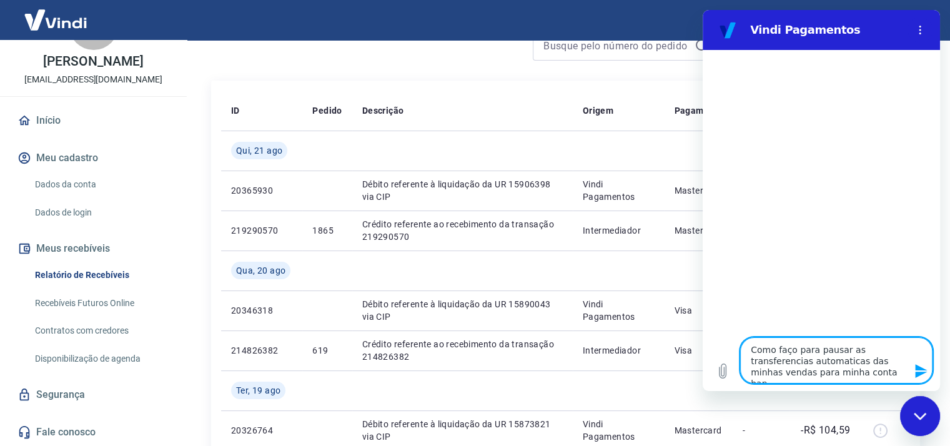
type textarea "x"
type textarea "Como faço para pausar as transferencias automaticas das minhas vendas para minh…"
type textarea "x"
type textarea "Como faço para pausar as transferencias automaticas das minhas vendas para minh…"
type textarea "x"
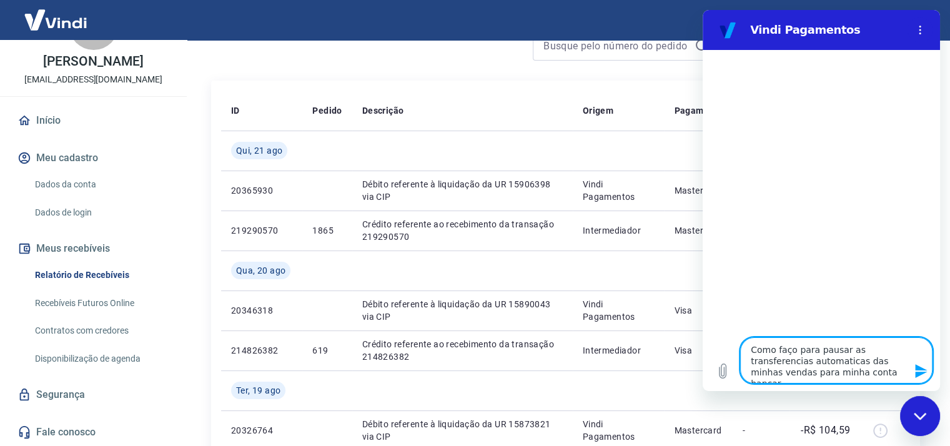
type textarea "Como faço para pausar as transferencias automaticas das minhas vendas para minh…"
type textarea "x"
type textarea "Como faço para pausar as transferencias automaticas das minhas vendas para minh…"
type textarea "x"
type textarea "Como faço para pausar as transferencias automaticas das minhas vendas para minh…"
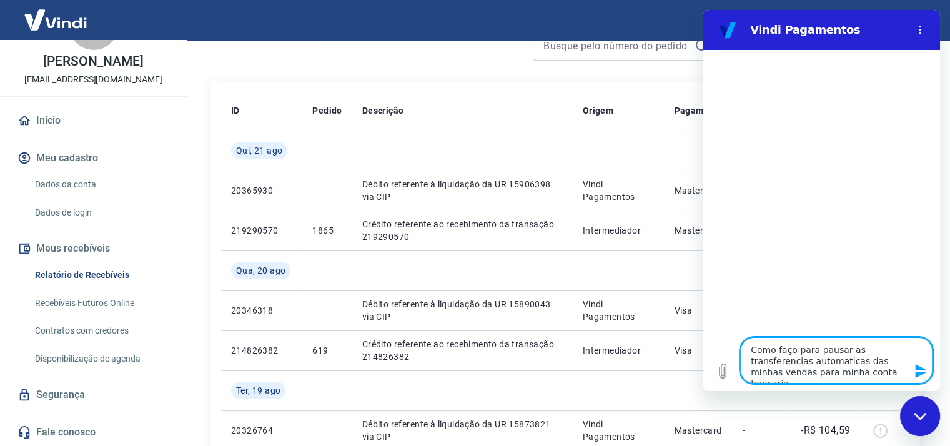
type textarea "x"
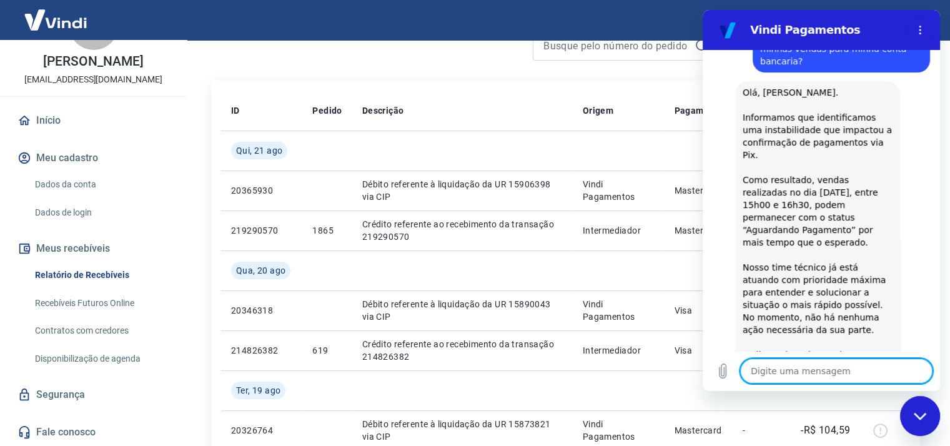
scroll to position [125, 0]
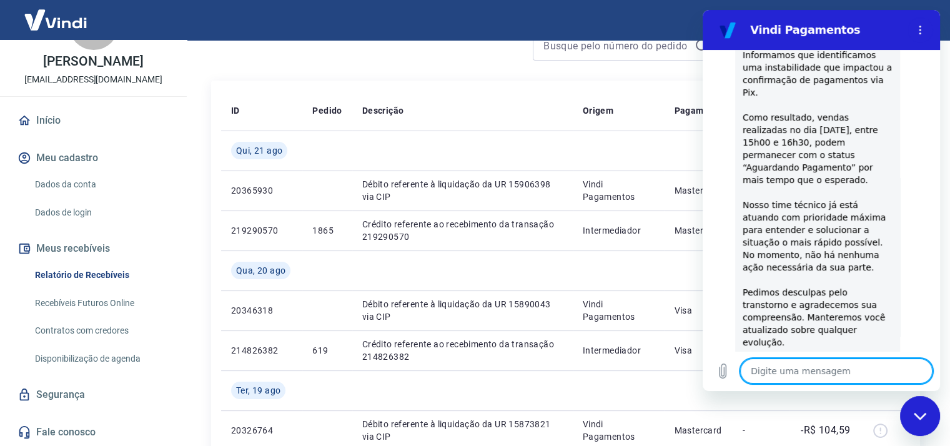
click at [790, 371] on textarea at bounding box center [836, 370] width 192 height 25
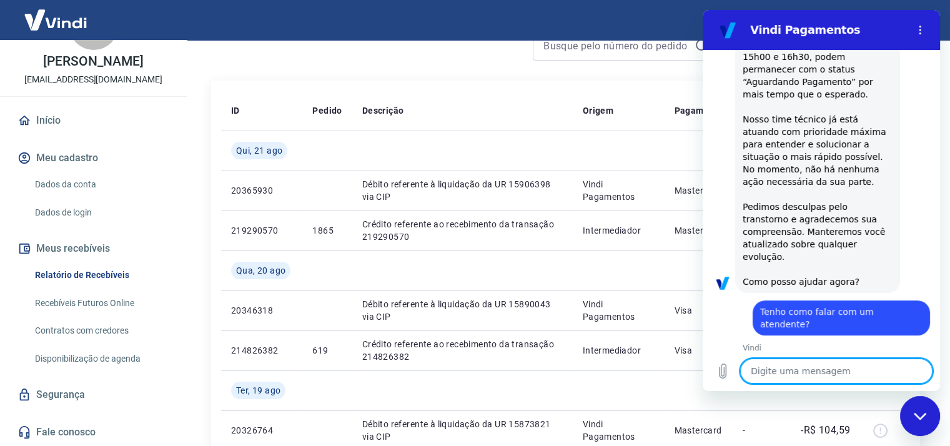
scroll to position [213, 0]
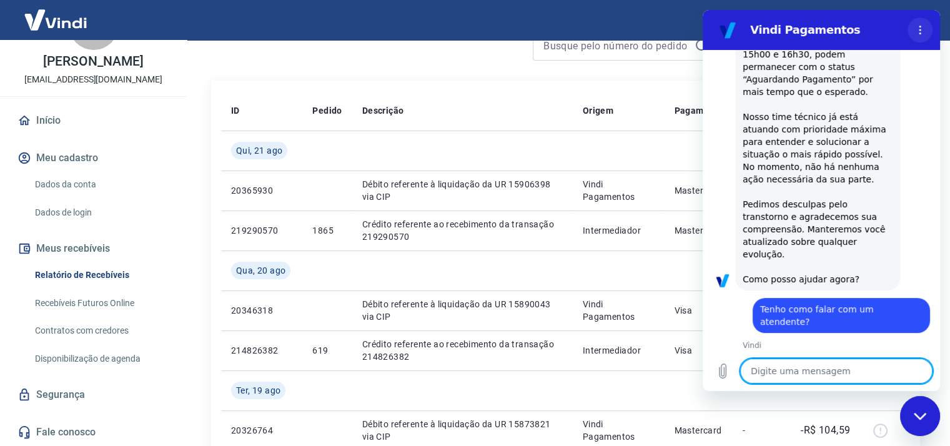
click at [922, 25] on icon "Menu de opções" at bounding box center [920, 30] width 10 height 10
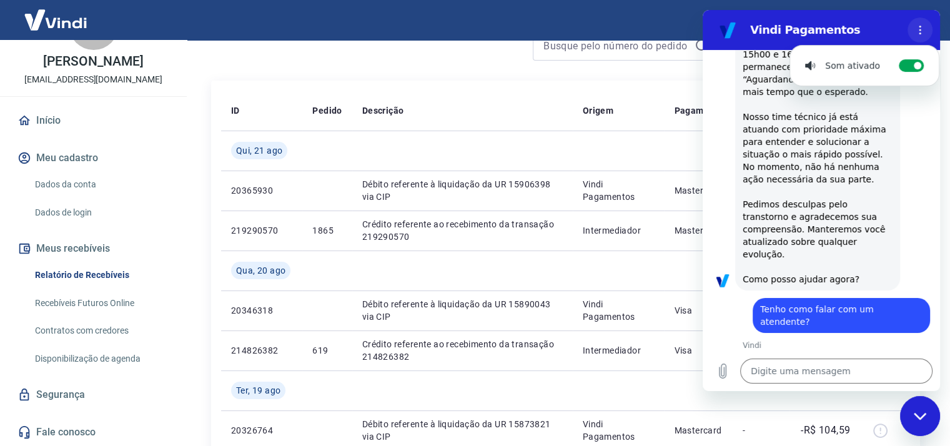
click at [917, 29] on icon "Menu de opções" at bounding box center [920, 30] width 10 height 10
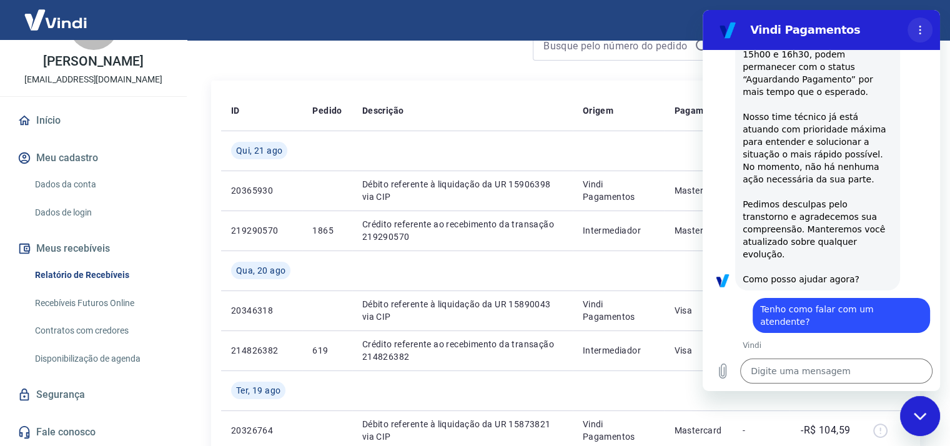
click at [917, 29] on icon "Menu de opções" at bounding box center [920, 30] width 10 height 10
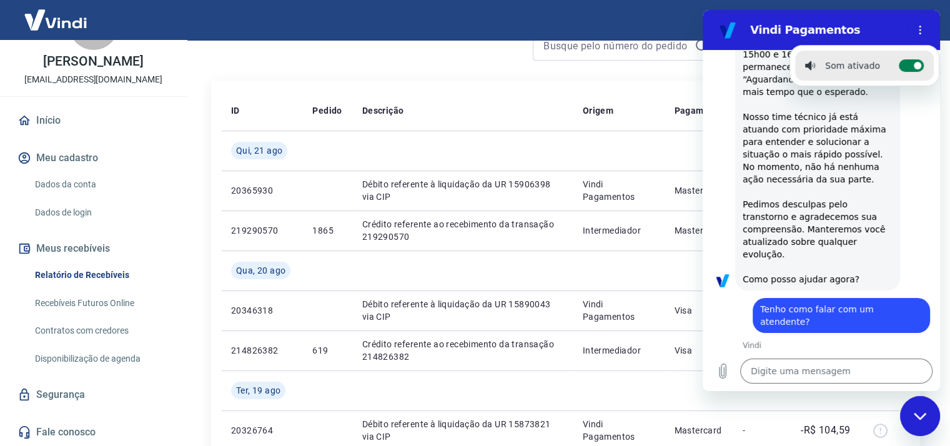
drag, startPoint x: 908, startPoint y: 59, endPoint x: 908, endPoint y: 52, distance: 7.5
click at [907, 59] on label "Alternar notificações sonoras" at bounding box center [910, 65] width 25 height 12
click at [907, 59] on input "Alternar notificações sonoras" at bounding box center [910, 65] width 25 height 12
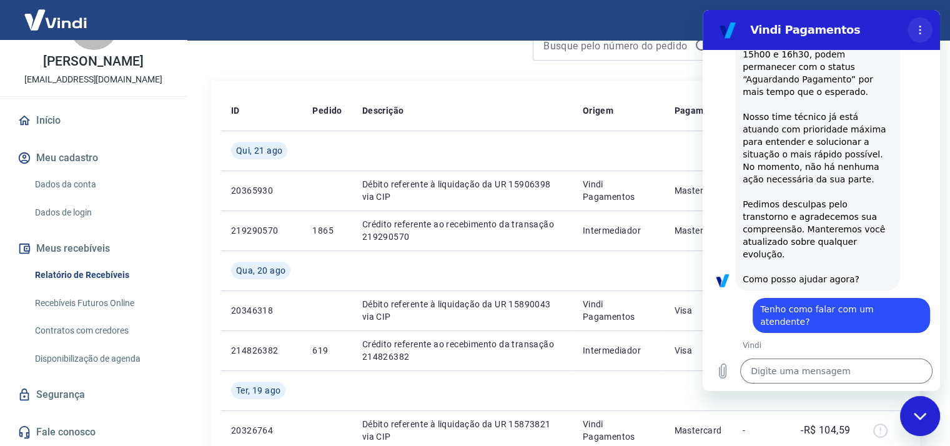
click at [915, 32] on icon "Menu de opções" at bounding box center [920, 30] width 10 height 10
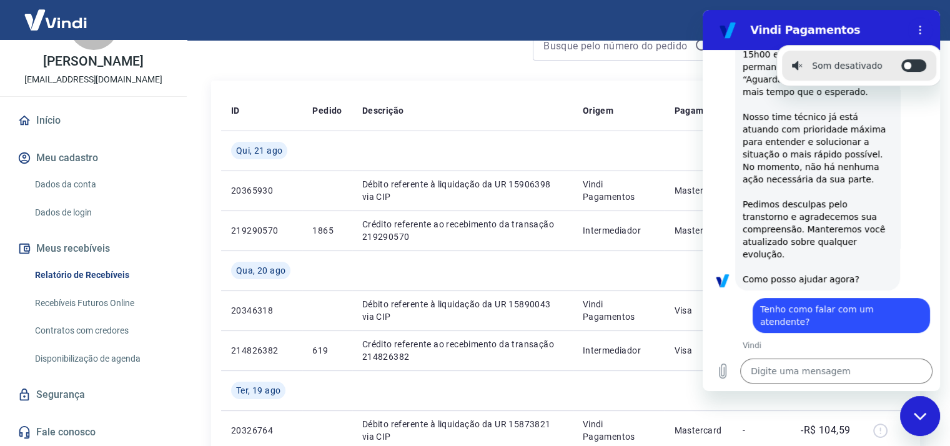
click at [918, 412] on icon "Fechar janela de mensagens" at bounding box center [919, 416] width 13 height 8
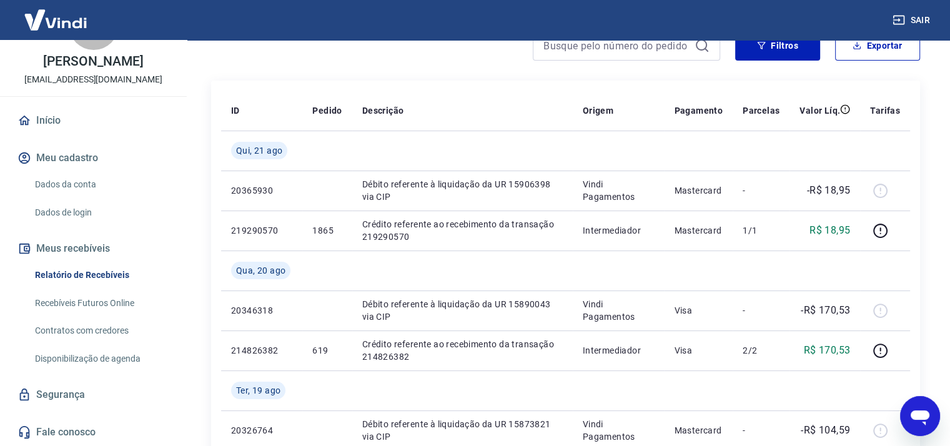
click at [920, 416] on icon "Abrir janela de mensagens" at bounding box center [919, 417] width 19 height 15
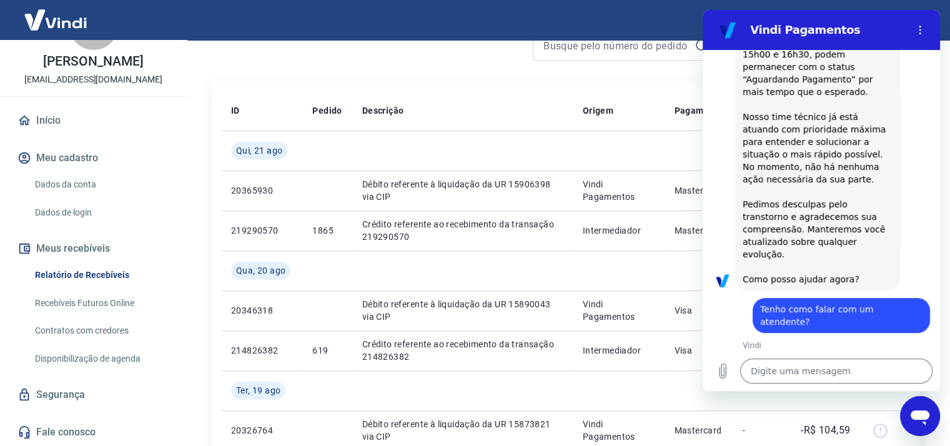
scroll to position [0, 0]
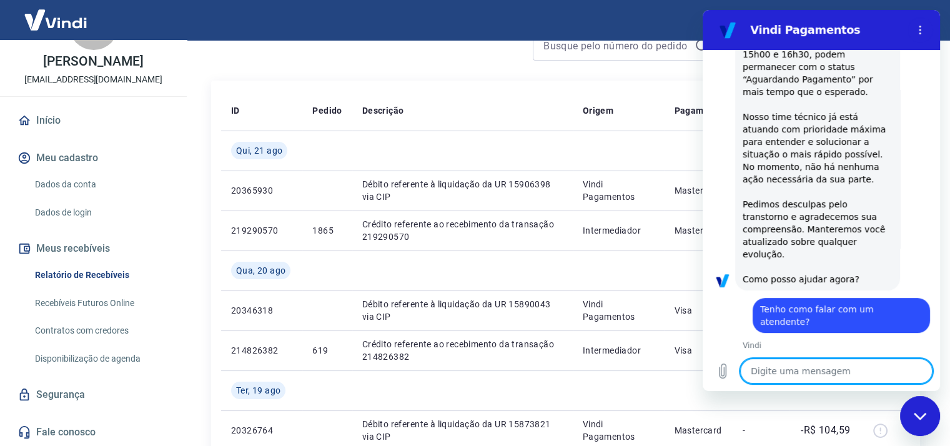
click at [834, 372] on textarea at bounding box center [836, 370] width 192 height 25
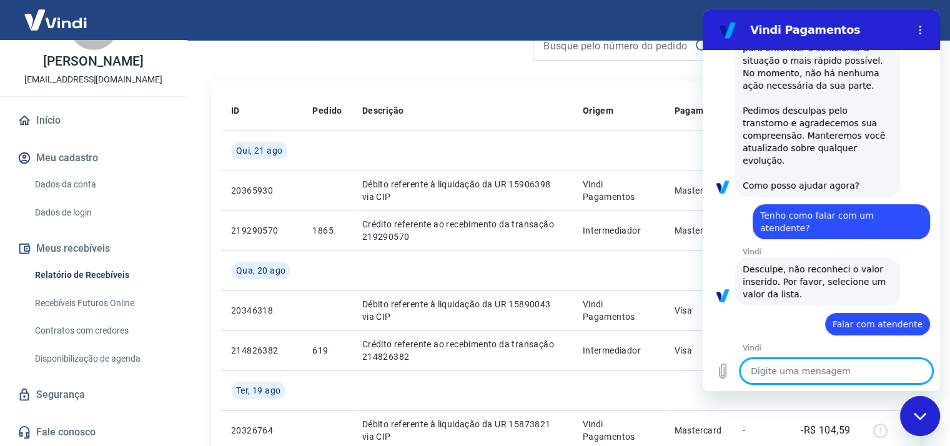
scroll to position [309, 0]
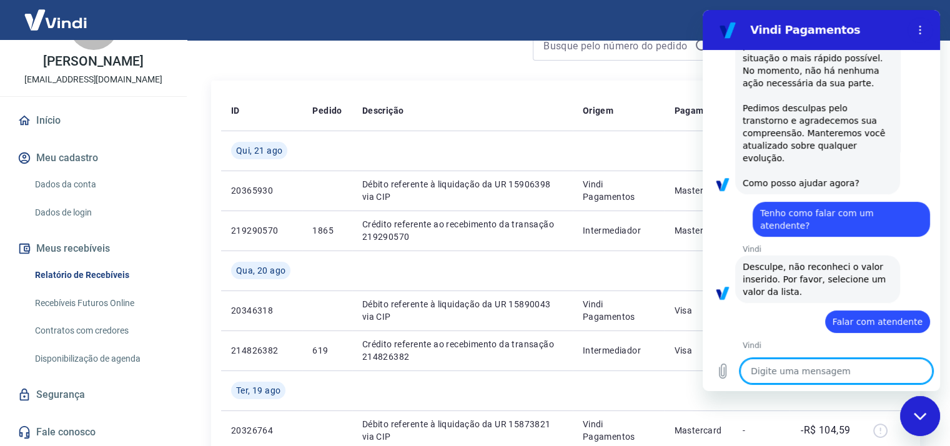
click at [930, 421] on div "Fechar janela de mensagens" at bounding box center [919, 415] width 37 height 37
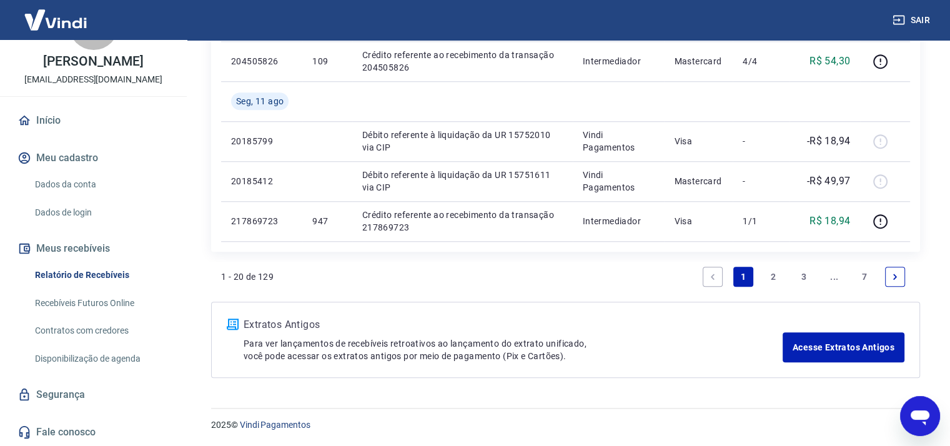
scroll to position [63, 0]
click at [68, 434] on link "Fale conosco" at bounding box center [93, 431] width 157 height 27
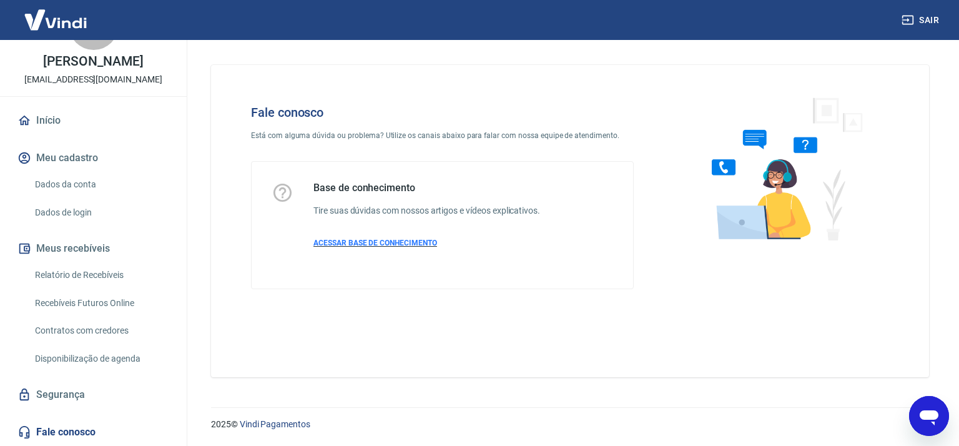
click at [360, 243] on span "ACESSAR BASE DE CONHECIMENTO" at bounding box center [375, 242] width 124 height 9
